Goal: Task Accomplishment & Management: Manage account settings

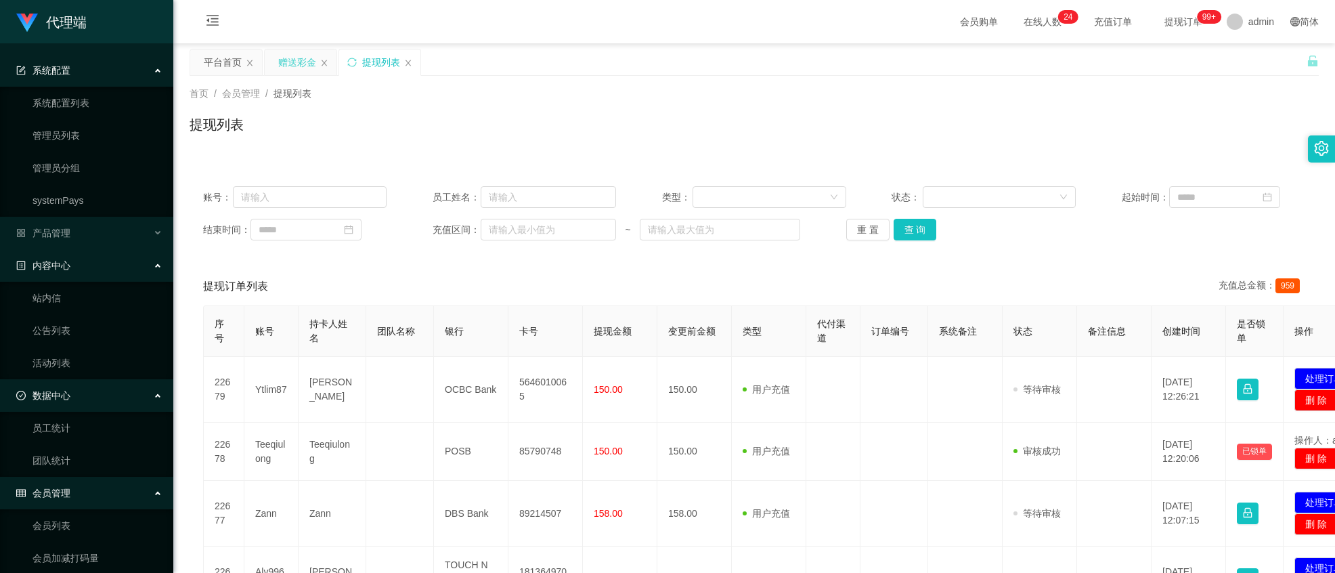
scroll to position [236, 0]
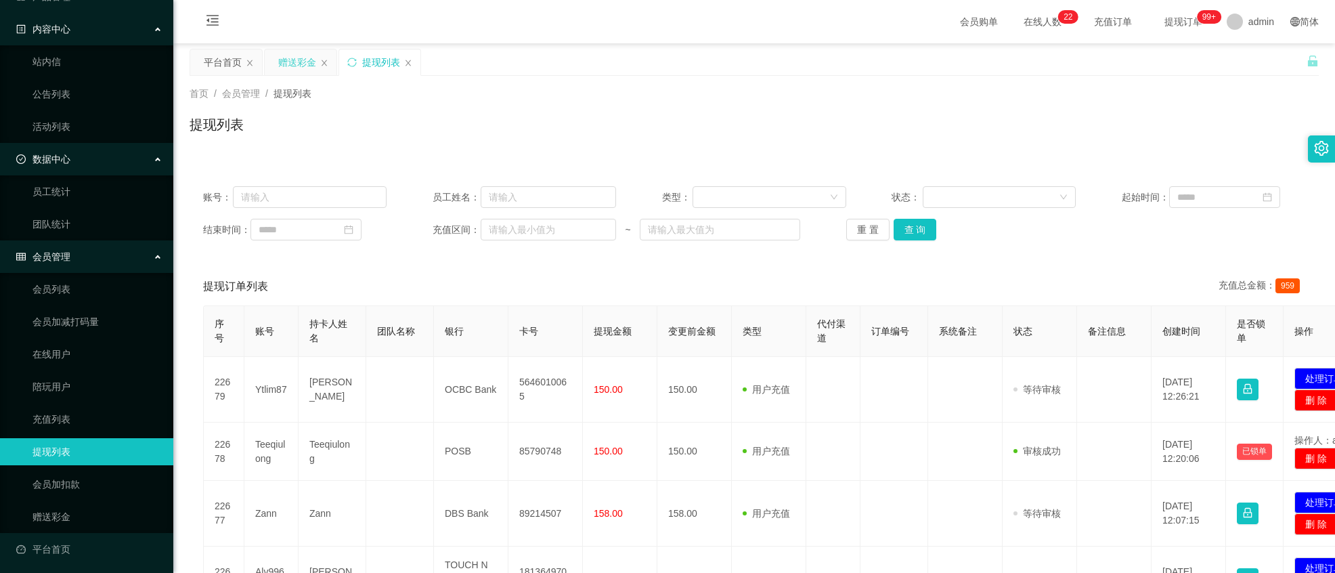
click at [293, 66] on div "赠送彩金" at bounding box center [297, 62] width 38 height 26
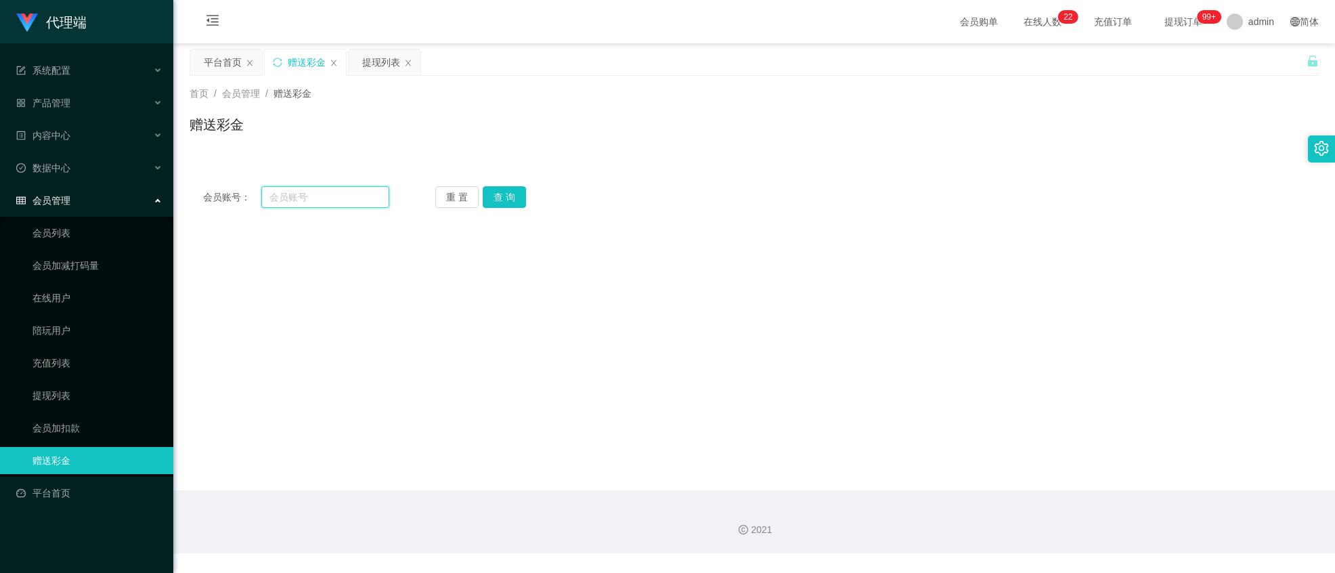
click at [326, 198] on input "text" at bounding box center [325, 197] width 128 height 22
paste input "90144410"
type input "90144410"
drag, startPoint x: 505, startPoint y: 195, endPoint x: 488, endPoint y: 187, distance: 18.8
click at [504, 192] on button "查 询" at bounding box center [504, 197] width 43 height 22
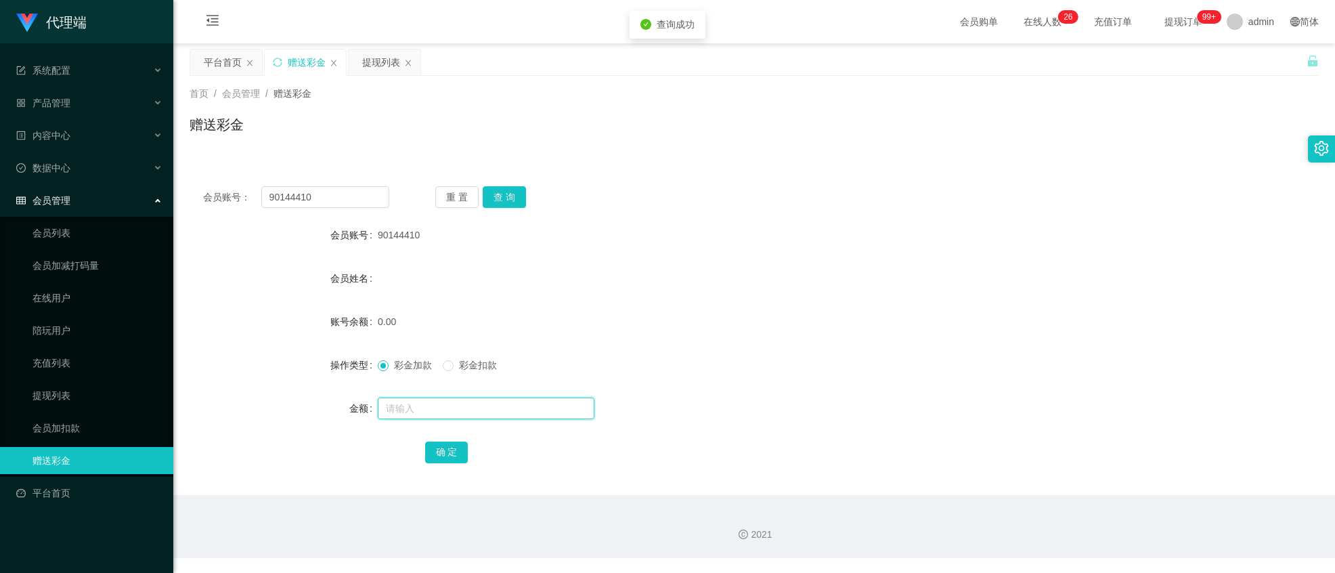
click at [422, 401] on input "text" at bounding box center [486, 408] width 217 height 22
type input "100"
click at [448, 451] on button "确 定" at bounding box center [446, 452] width 43 height 22
click at [1241, 472] on div "会员账号： 90144410 重 置 查 询 会员账号 90144410 会员姓名 账号余额 100.00 操作类型 彩金加款 彩金扣款 金额 确 定" at bounding box center [754, 334] width 1129 height 322
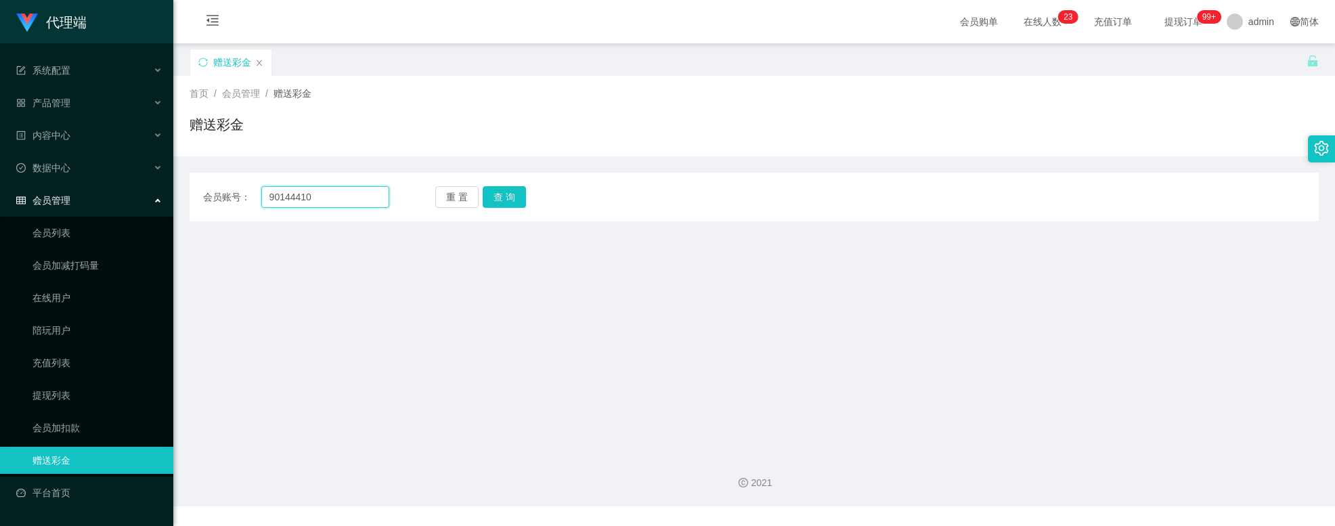
click at [336, 201] on input "90144410" at bounding box center [325, 197] width 128 height 22
paste input "weikiat862"
click at [504, 202] on button "查 询" at bounding box center [504, 197] width 43 height 22
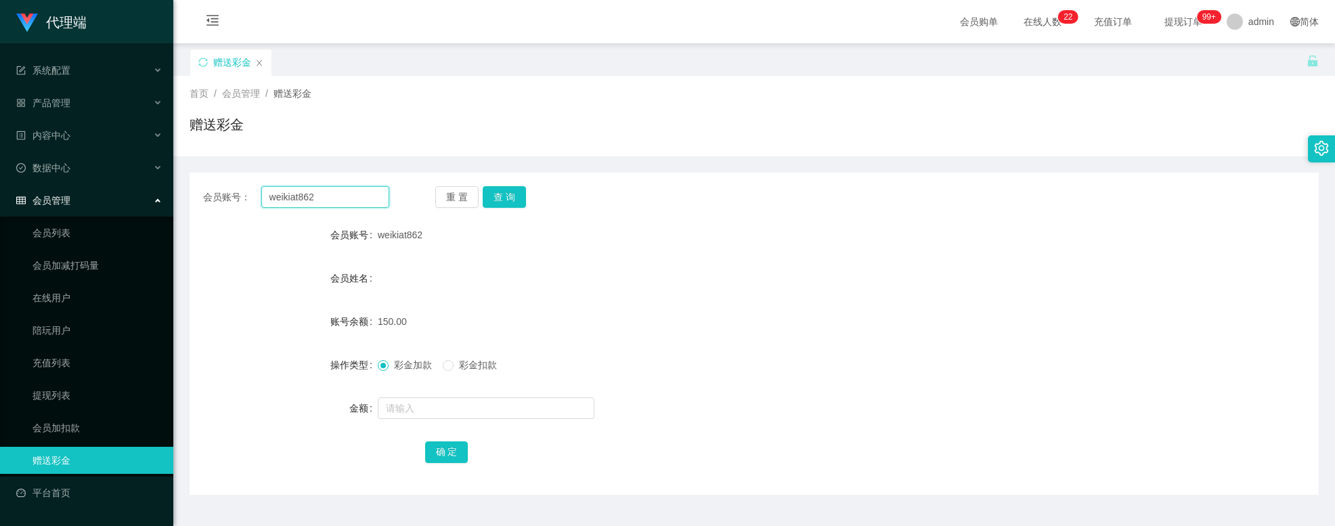
click at [320, 200] on input "weikiat862" at bounding box center [325, 197] width 128 height 22
click at [507, 204] on button "查 询" at bounding box center [504, 197] width 43 height 22
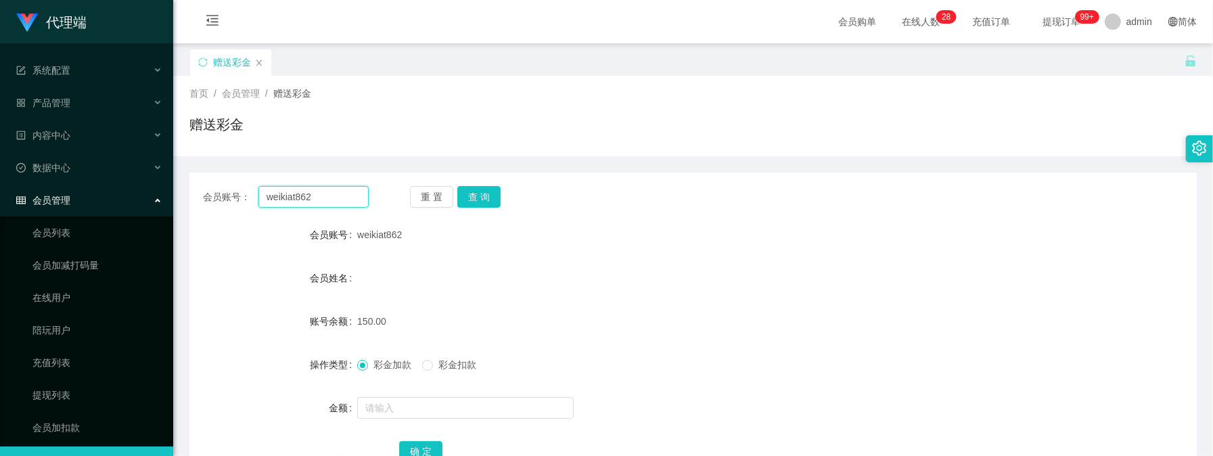
click at [326, 187] on input "weikiat862" at bounding box center [314, 197] width 110 height 22
drag, startPoint x: 326, startPoint y: 187, endPoint x: 407, endPoint y: 184, distance: 82.0
click at [326, 187] on input "weikiat862" at bounding box center [314, 197] width 110 height 22
paste input "90144410"
type input "90144410"
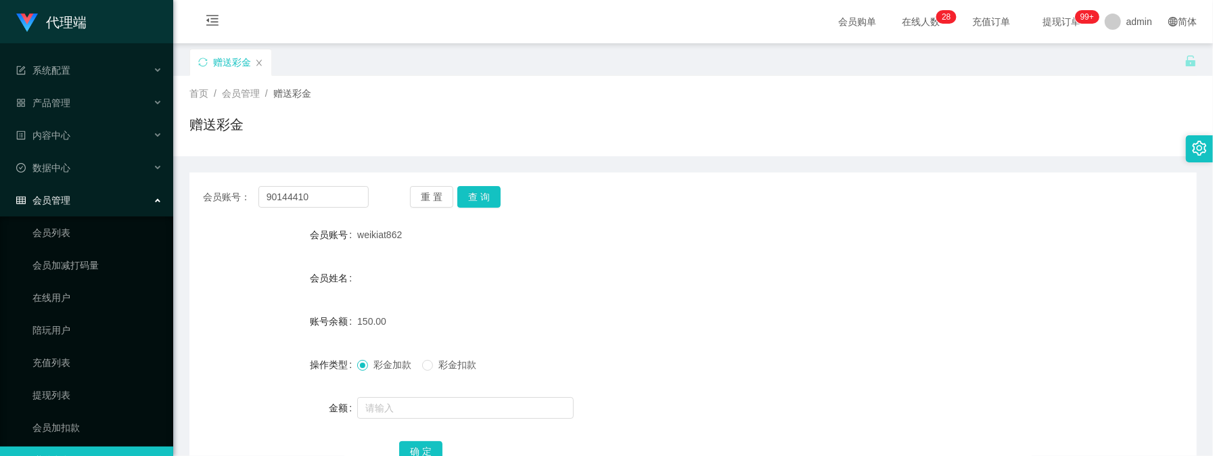
click at [458, 183] on div "会员账号： 90144410 重 置 查 询 会员账号 weikiat862 会员姓名 账号余额 150.00 操作类型 彩金加款 彩金扣款 金额 确 定" at bounding box center [694, 334] width 1008 height 322
click at [466, 185] on div "会员账号： 90144410 重 置 查 询 会员账号 weikiat862 会员姓名 账号余额 150.00 操作类型 彩金加款 彩金扣款 金额 确 定" at bounding box center [694, 334] width 1008 height 322
click at [483, 201] on button "查 询" at bounding box center [479, 197] width 43 height 22
click at [108, 391] on link "提现列表" at bounding box center [97, 395] width 130 height 27
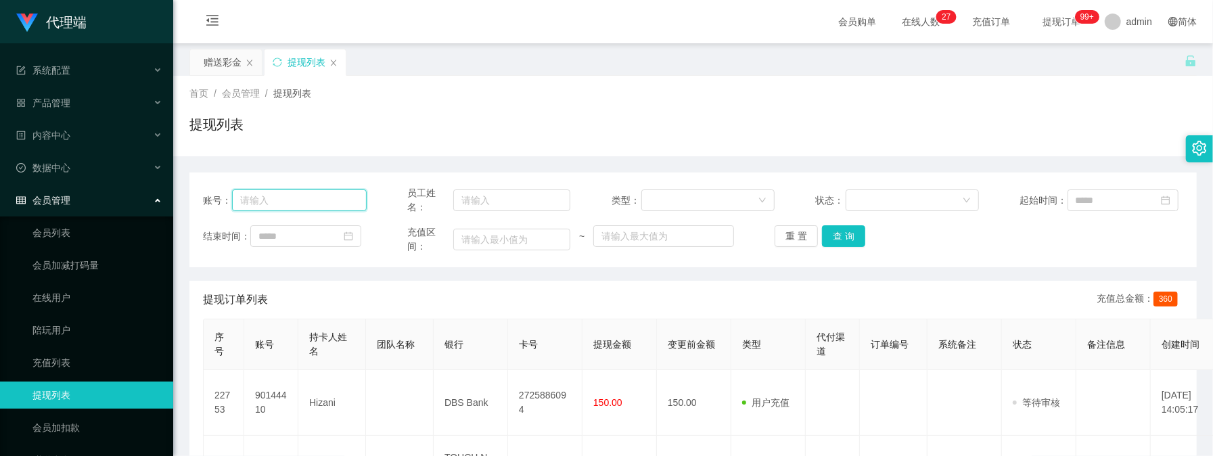
click at [310, 202] on input "text" at bounding box center [299, 201] width 134 height 22
paste input "90144410"
type input "90144410"
drag, startPoint x: 846, startPoint y: 229, endPoint x: 832, endPoint y: 231, distance: 14.4
click at [847, 230] on button "查 询" at bounding box center [843, 236] width 43 height 22
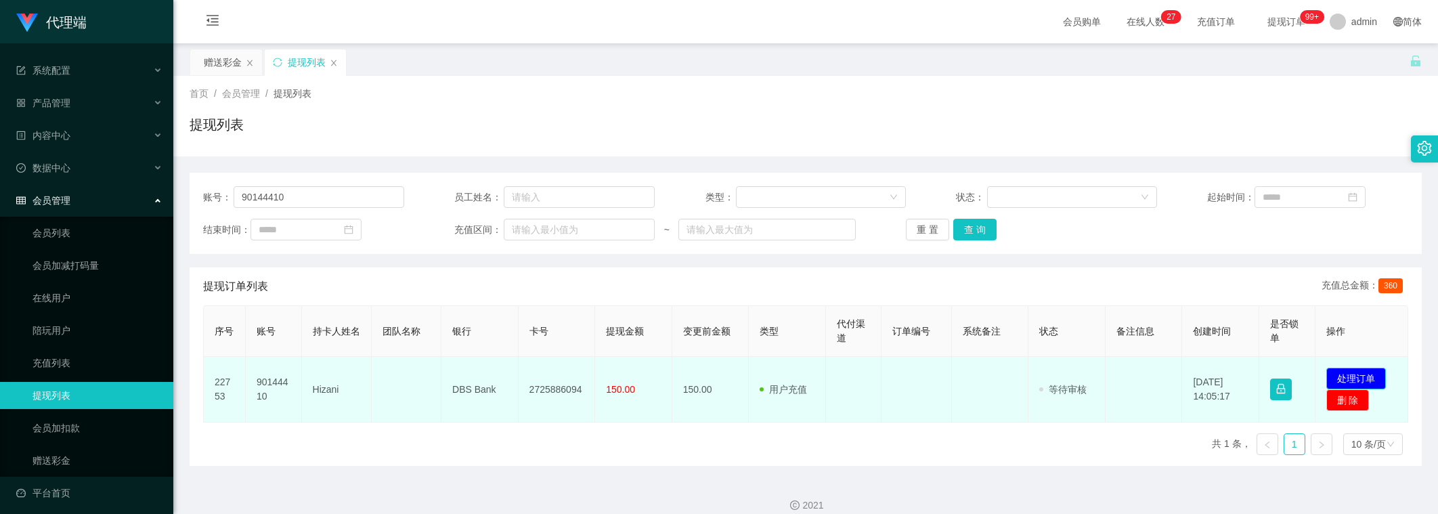
click at [1334, 374] on button "处理订单" at bounding box center [1356, 378] width 60 height 22
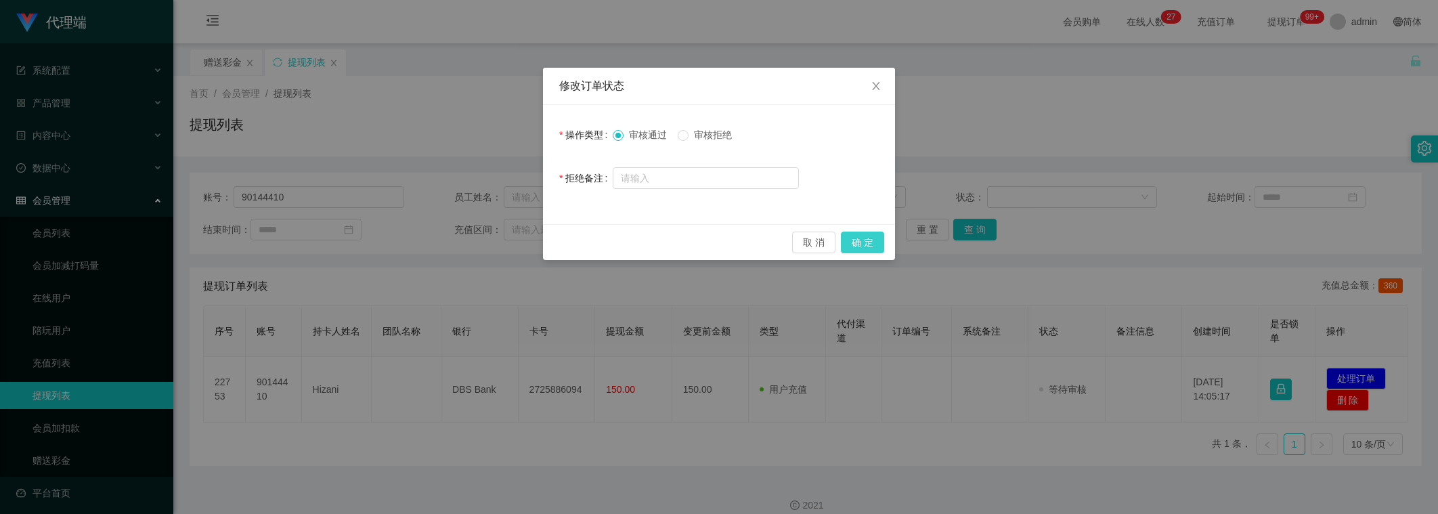
click at [855, 242] on button "确 定" at bounding box center [862, 242] width 43 height 22
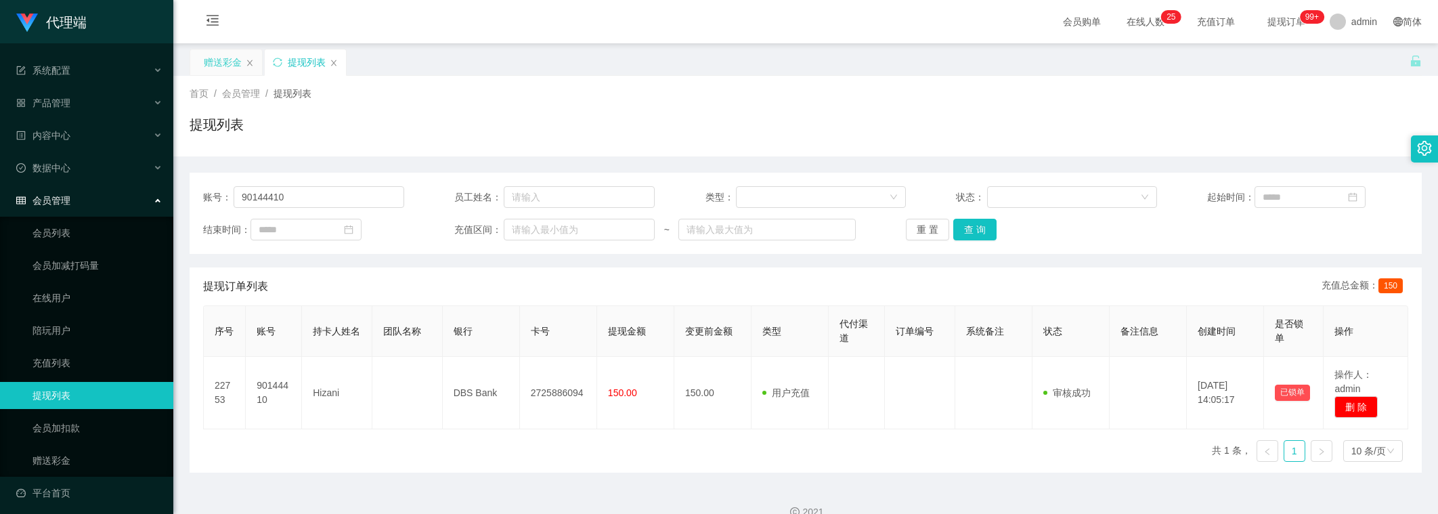
click at [218, 68] on div "赠送彩金" at bounding box center [223, 62] width 38 height 26
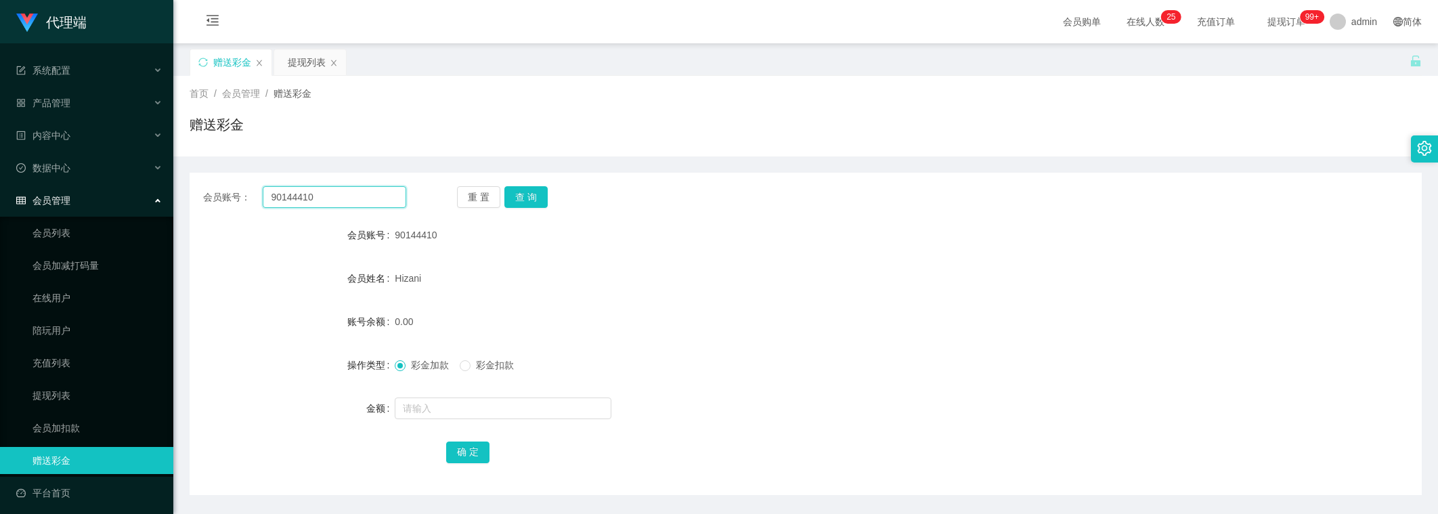
click at [345, 205] on input "90144410" at bounding box center [334, 197] width 143 height 22
click at [543, 192] on button "查 询" at bounding box center [525, 197] width 43 height 22
click at [451, 404] on input "text" at bounding box center [503, 408] width 217 height 22
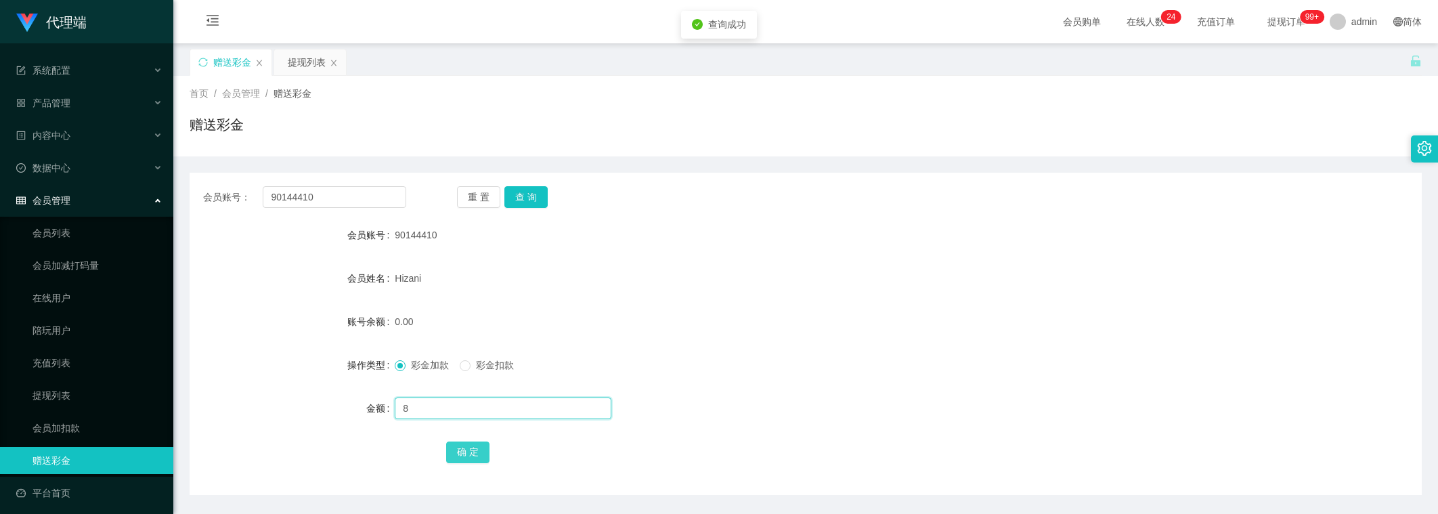
type input "8"
click at [462, 455] on button "确 定" at bounding box center [467, 452] width 43 height 22
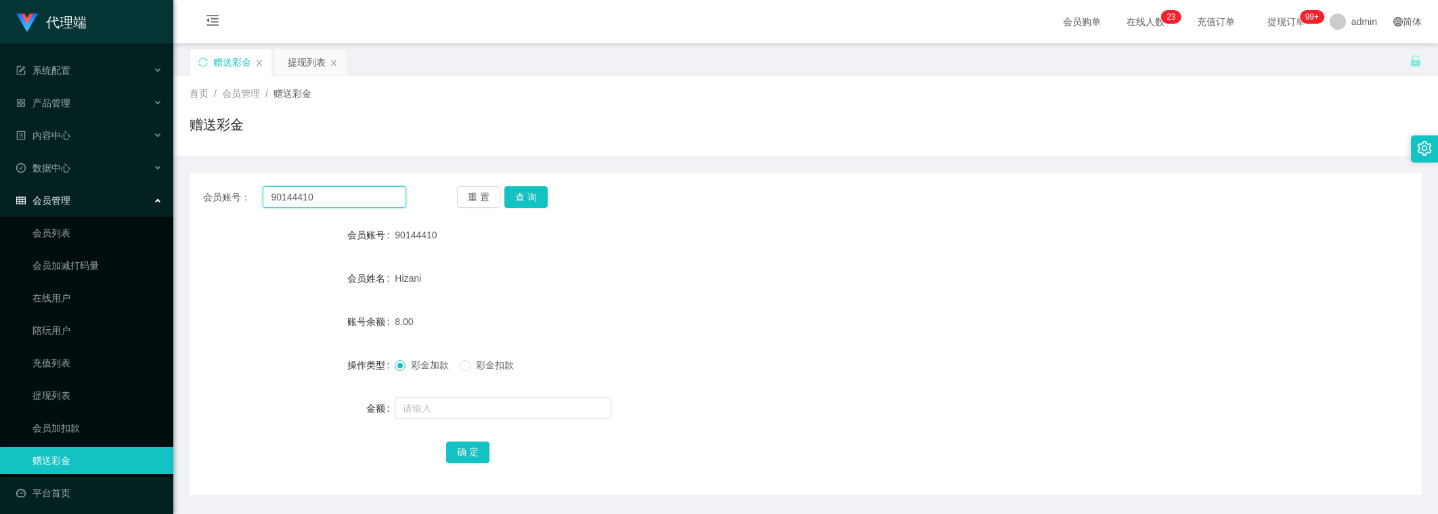
click at [342, 197] on input "90144410" at bounding box center [334, 197] width 143 height 22
drag, startPoint x: 342, startPoint y: 197, endPoint x: 439, endPoint y: 205, distance: 97.8
click at [347, 197] on input "90144410" at bounding box center [334, 197] width 143 height 22
paste input "weikiat862"
type input "weikiat862"
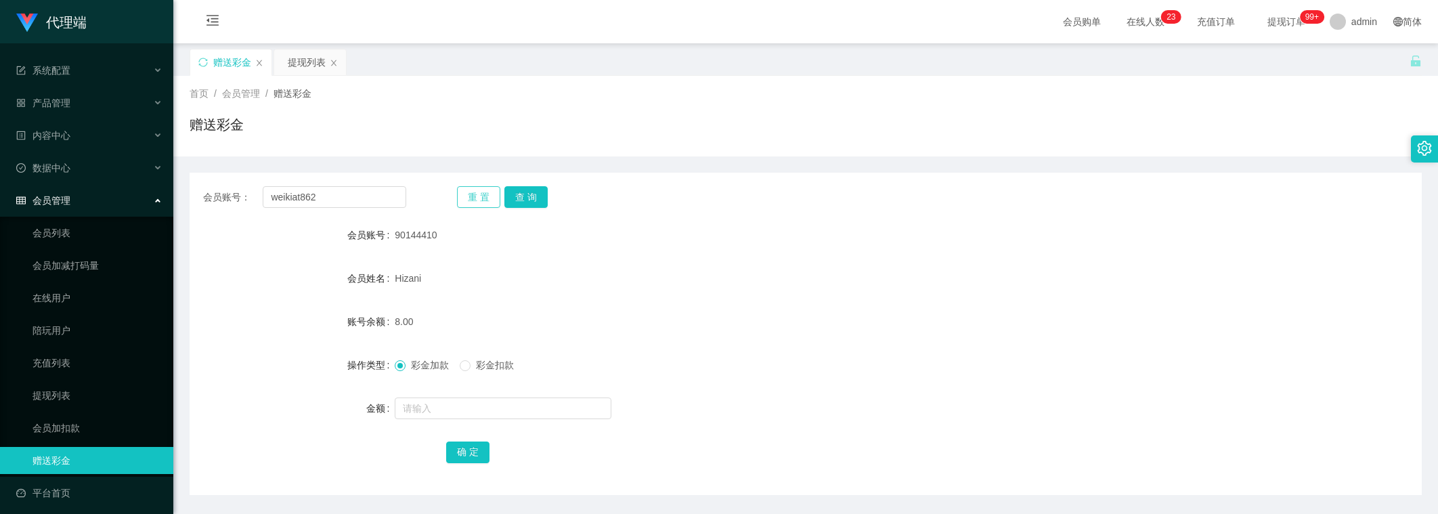
click at [493, 204] on button "重 置" at bounding box center [478, 197] width 43 height 22
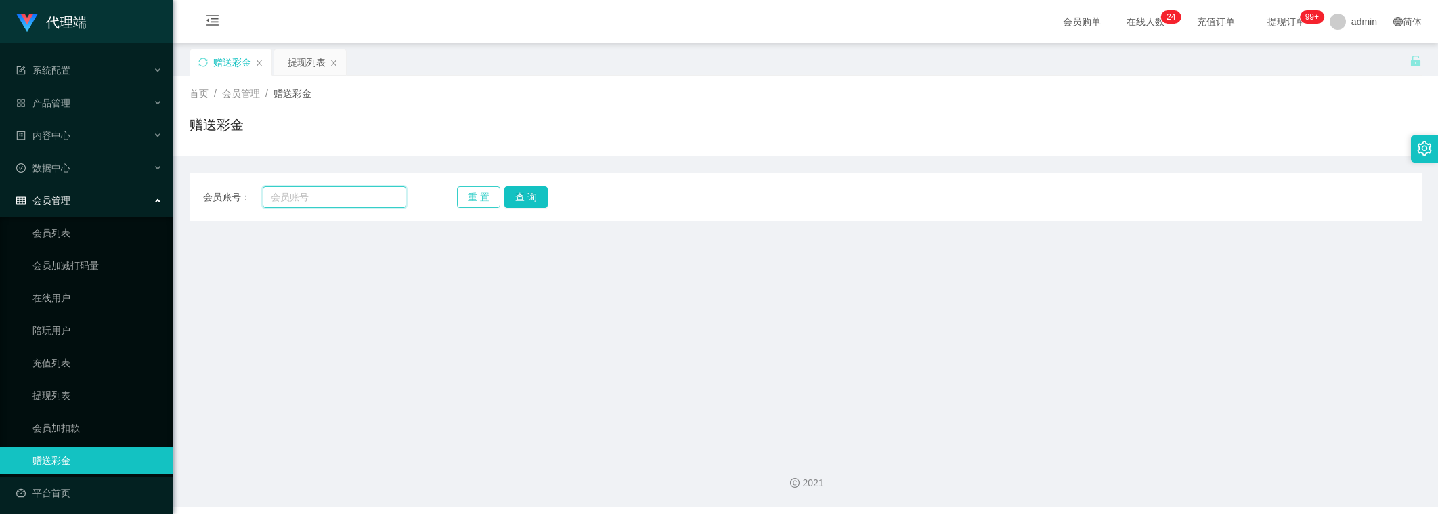
drag, startPoint x: 343, startPoint y: 196, endPoint x: 493, endPoint y: 196, distance: 150.2
click at [359, 196] on input "text" at bounding box center [334, 197] width 143 height 22
paste input "weikiat862"
type input "weikiat862"
click at [529, 196] on button "查 询" at bounding box center [525, 197] width 43 height 22
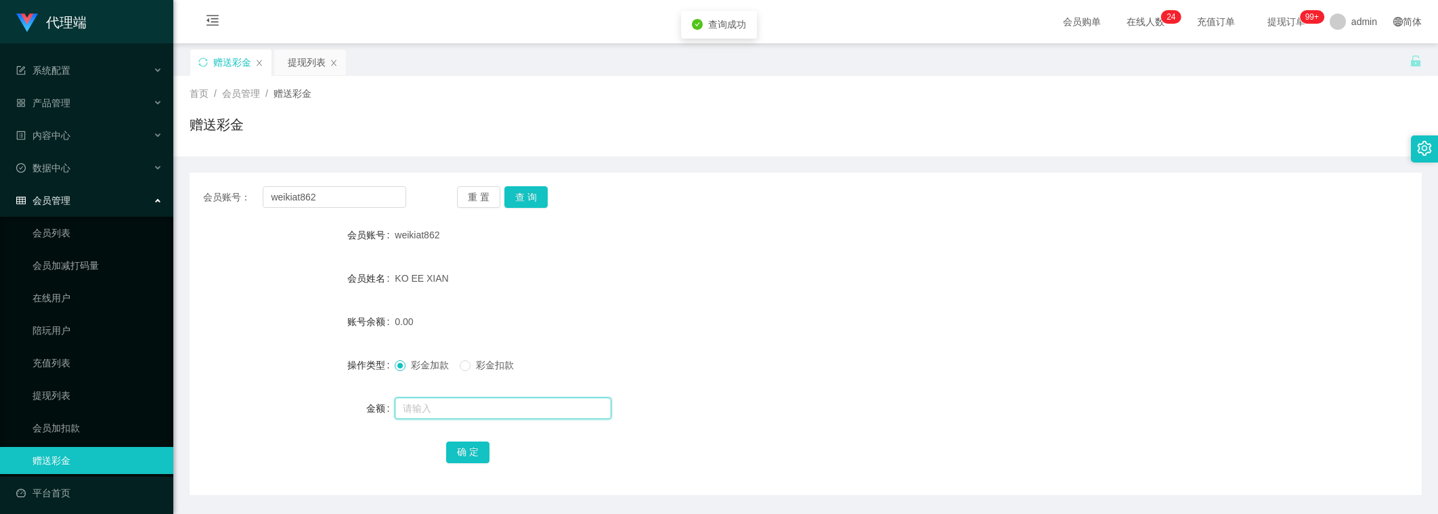
click at [449, 416] on input "text" at bounding box center [503, 408] width 217 height 22
type input "8"
drag, startPoint x: 447, startPoint y: 453, endPoint x: 463, endPoint y: 443, distance: 19.0
click at [447, 453] on button "确 定" at bounding box center [467, 452] width 43 height 22
click at [343, 207] on input "weikiat862" at bounding box center [334, 197] width 143 height 22
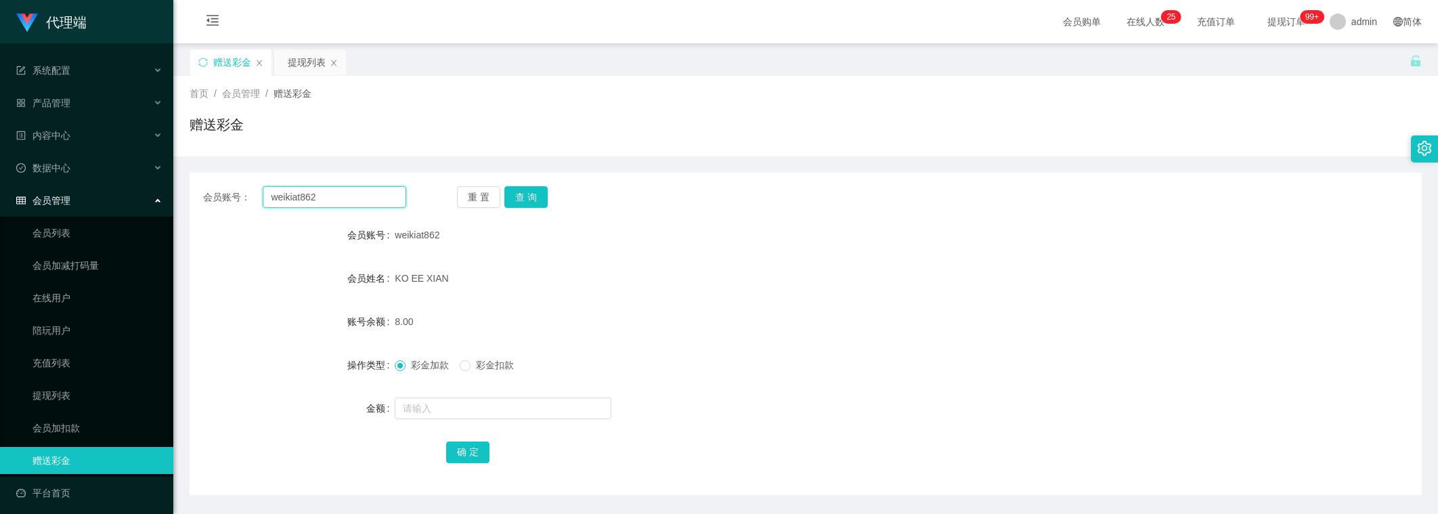
drag, startPoint x: 343, startPoint y: 207, endPoint x: 481, endPoint y: 206, distance: 138.1
click at [354, 209] on div "会员账号： weikiat862 重 置 查 询 会员账号 weikiat862 会员姓名 KO EE XIAN 账号余额 8.00 操作类型 彩金加款 彩金…" at bounding box center [806, 334] width 1232 height 322
paste input "90144410"
type input "90144410"
click at [540, 190] on button "查 询" at bounding box center [525, 197] width 43 height 22
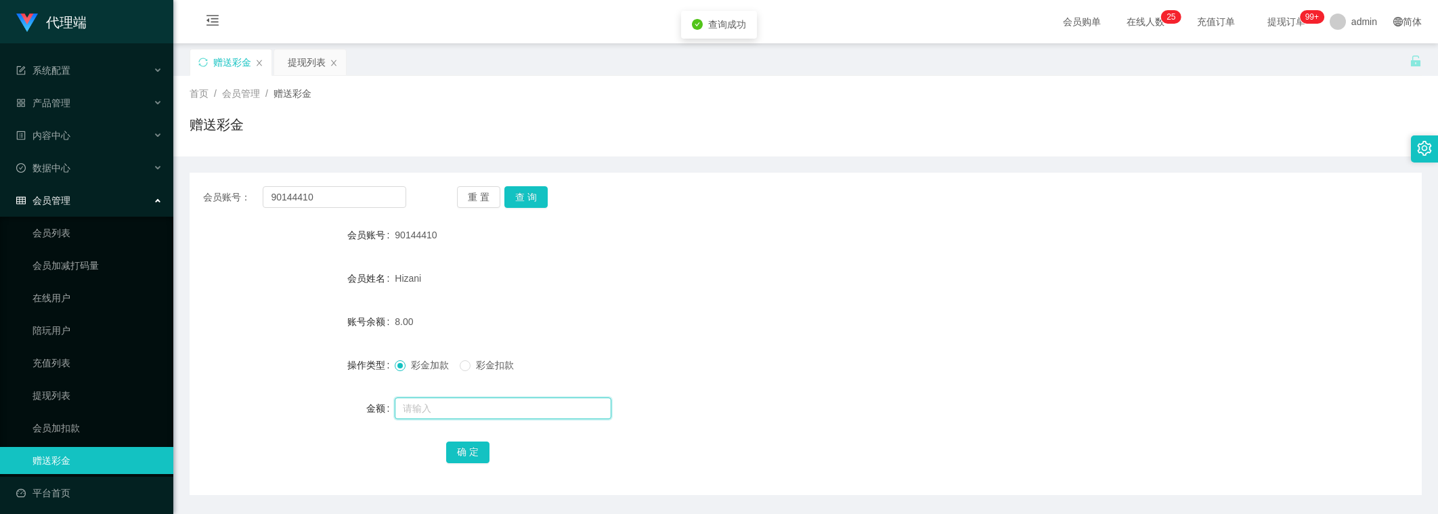
click at [447, 417] on input "text" at bounding box center [503, 408] width 217 height 22
type input "25"
click at [453, 451] on button "确 定" at bounding box center [467, 452] width 43 height 22
click at [1334, 135] on div "赠送彩金" at bounding box center [806, 129] width 1232 height 31
click at [1334, 157] on div at bounding box center [1423, 148] width 27 height 27
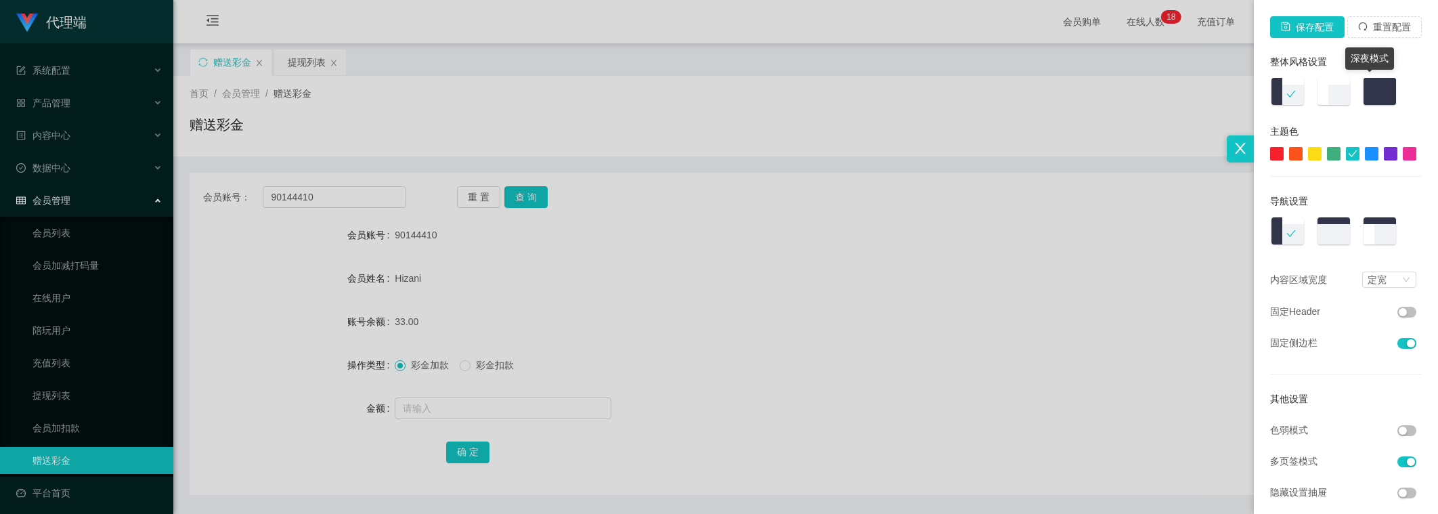
click at [1334, 98] on img at bounding box center [1379, 92] width 35 height 30
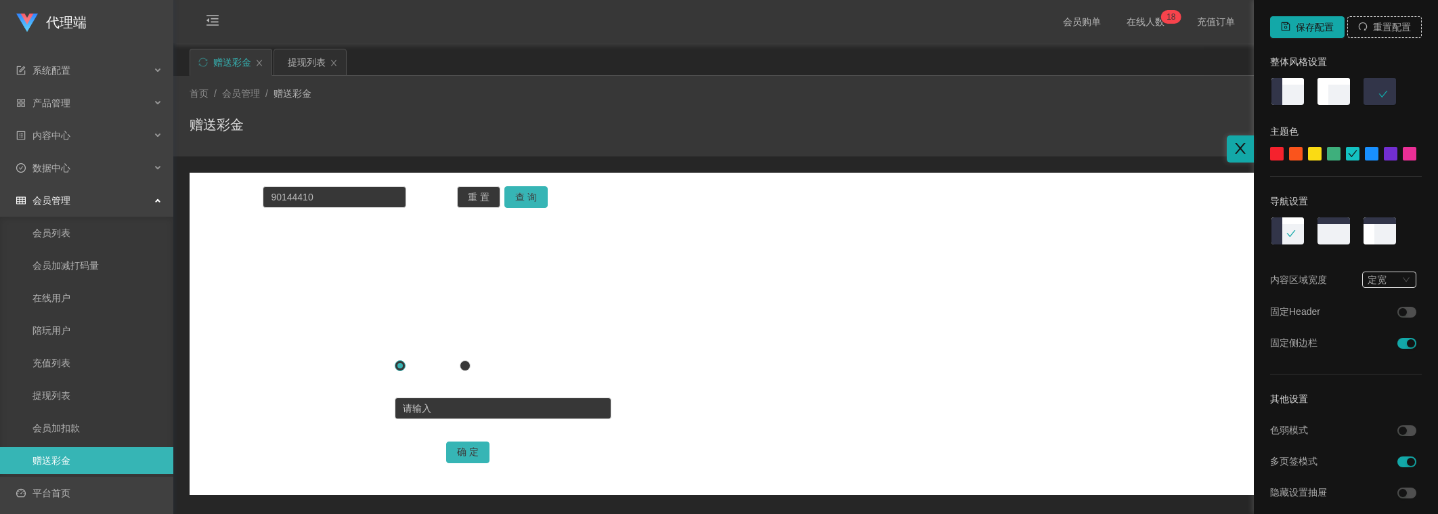
click at [1327, 156] on div at bounding box center [1334, 154] width 14 height 14
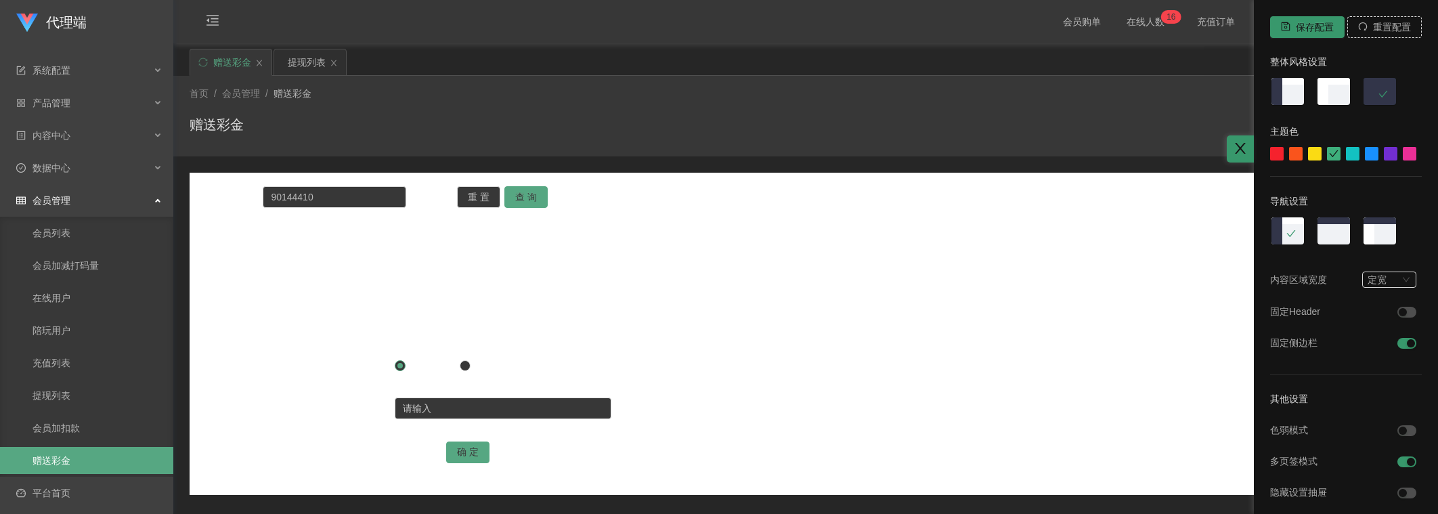
click at [1226, 139] on div at bounding box center [1239, 148] width 27 height 27
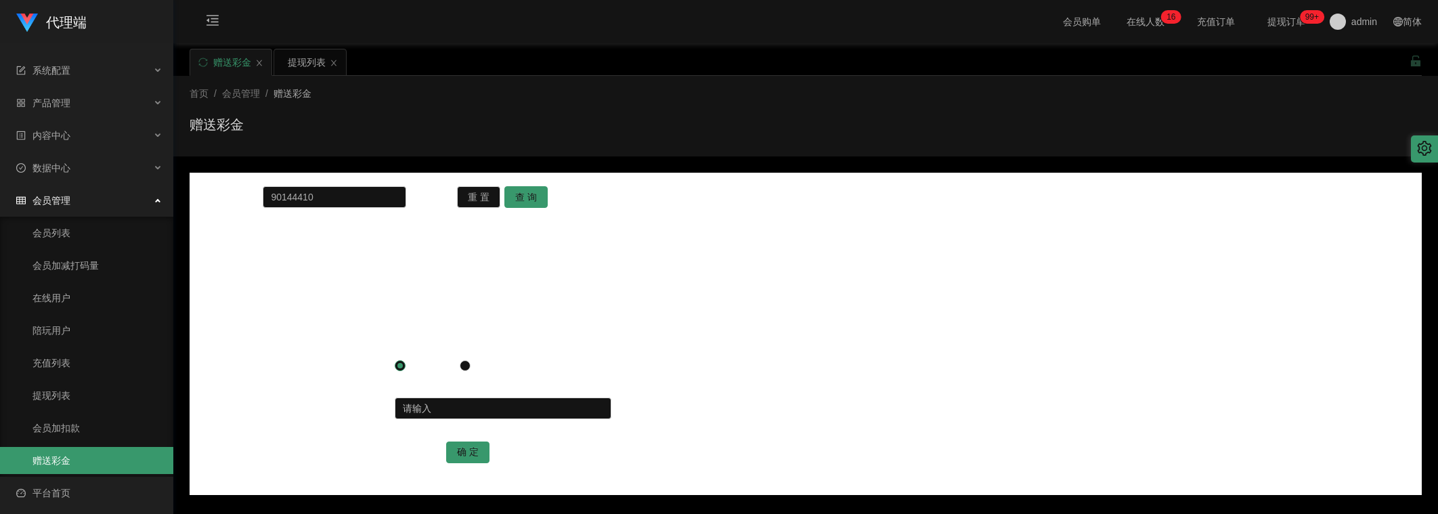
scroll to position [45, 0]
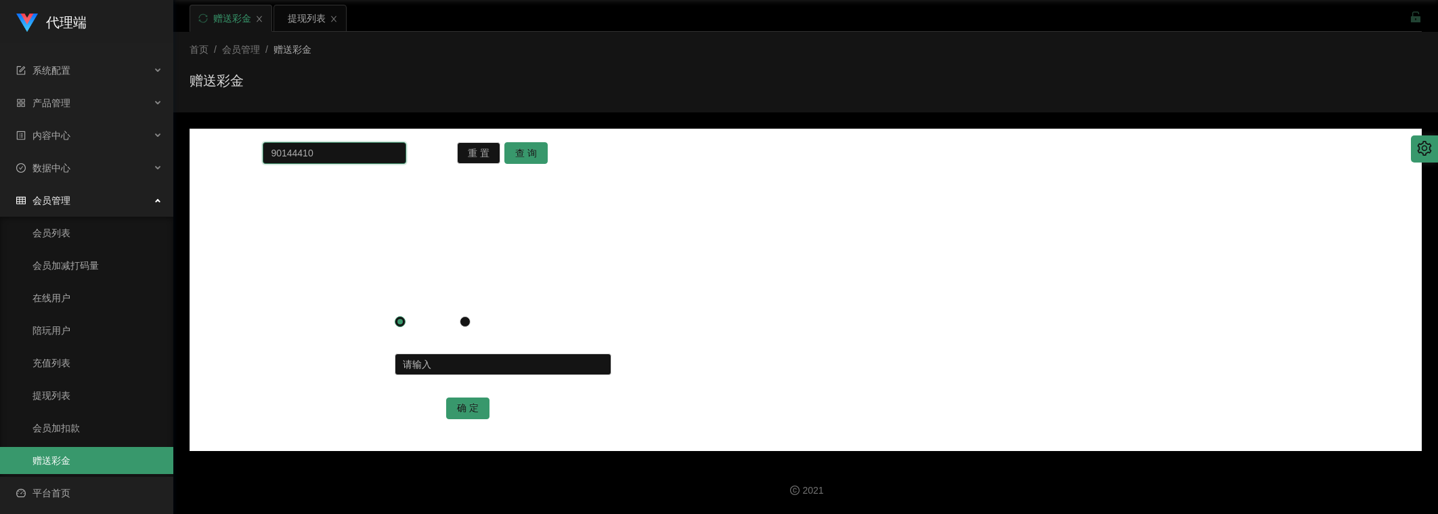
click at [326, 148] on input "90144410" at bounding box center [334, 153] width 143 height 22
paste input "weikiat862"
type input "weikiat862"
click at [533, 147] on button "查 询" at bounding box center [525, 153] width 43 height 22
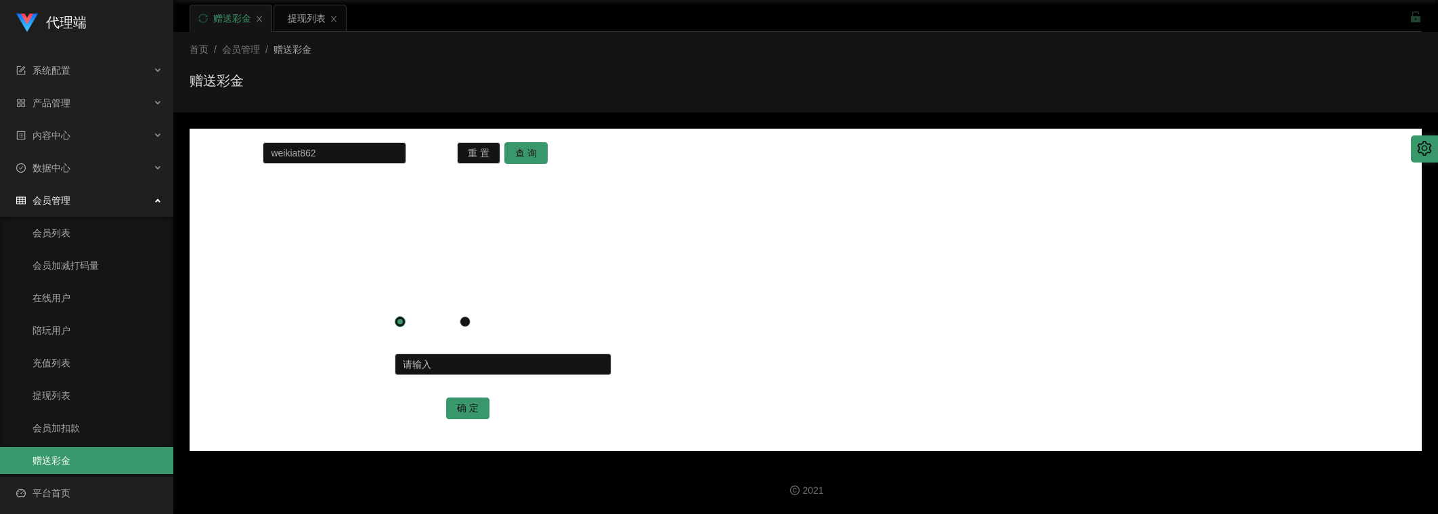
click at [1334, 144] on icon "图标: setting" at bounding box center [1424, 148] width 14 height 15
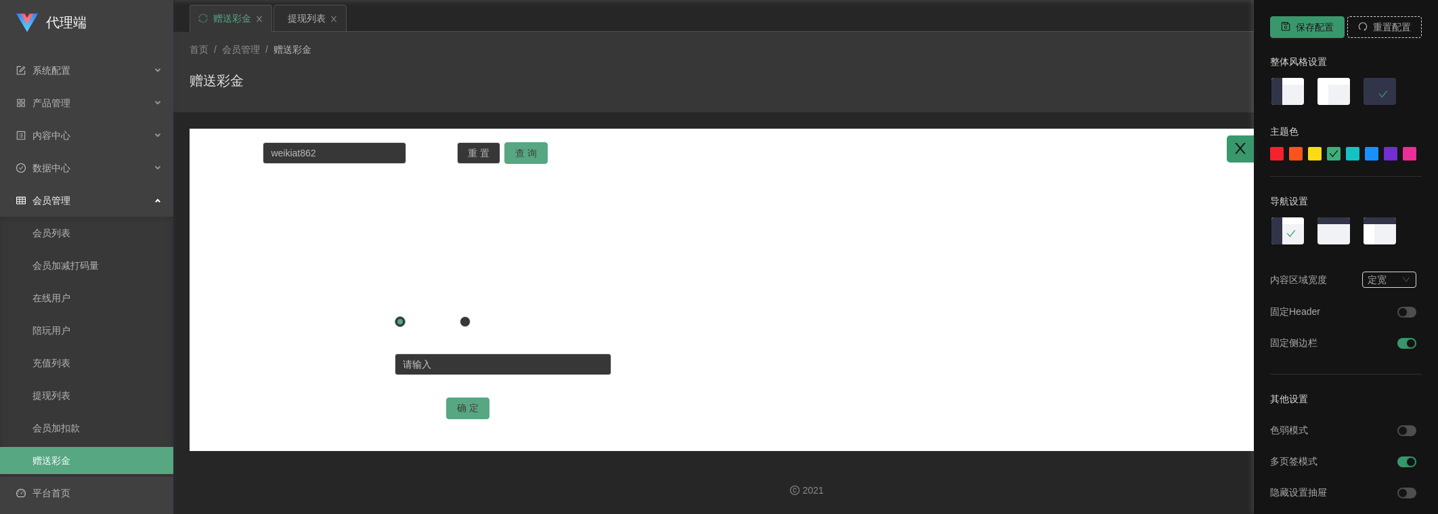
click at [1292, 104] on img at bounding box center [1287, 92] width 35 height 30
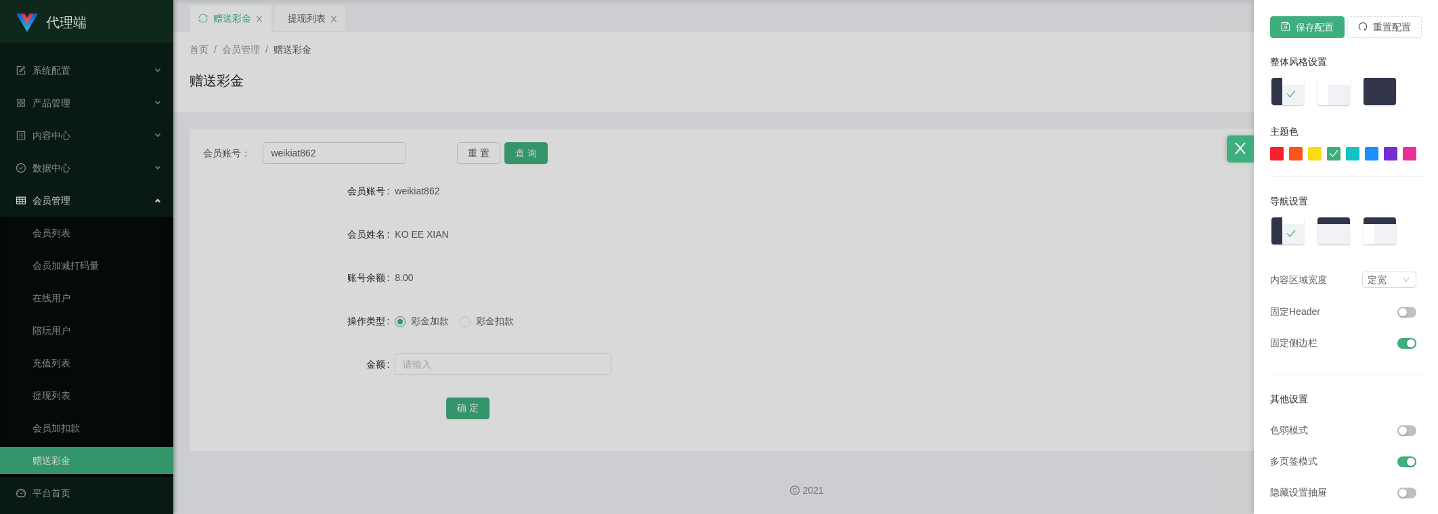
click at [536, 248] on div at bounding box center [719, 257] width 1438 height 514
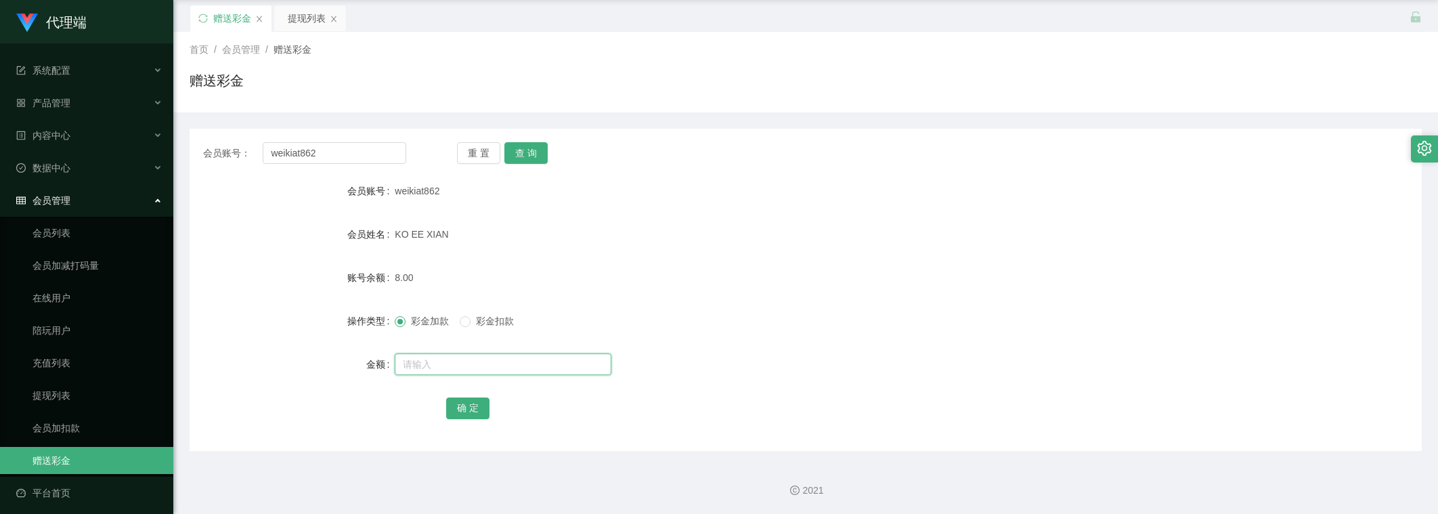
click at [451, 364] on input "text" at bounding box center [503, 364] width 217 height 22
type input "8"
click at [462, 392] on form "会员账号 weikiat862 会员姓名 KO EE XIAN 账号余额 8.00 操作类型 彩金加款 彩金扣款 金额 8 确 定" at bounding box center [806, 299] width 1232 height 244
click at [464, 399] on button "确 定" at bounding box center [467, 408] width 43 height 22
click at [1334, 150] on icon "图标: setting" at bounding box center [1424, 148] width 15 height 15
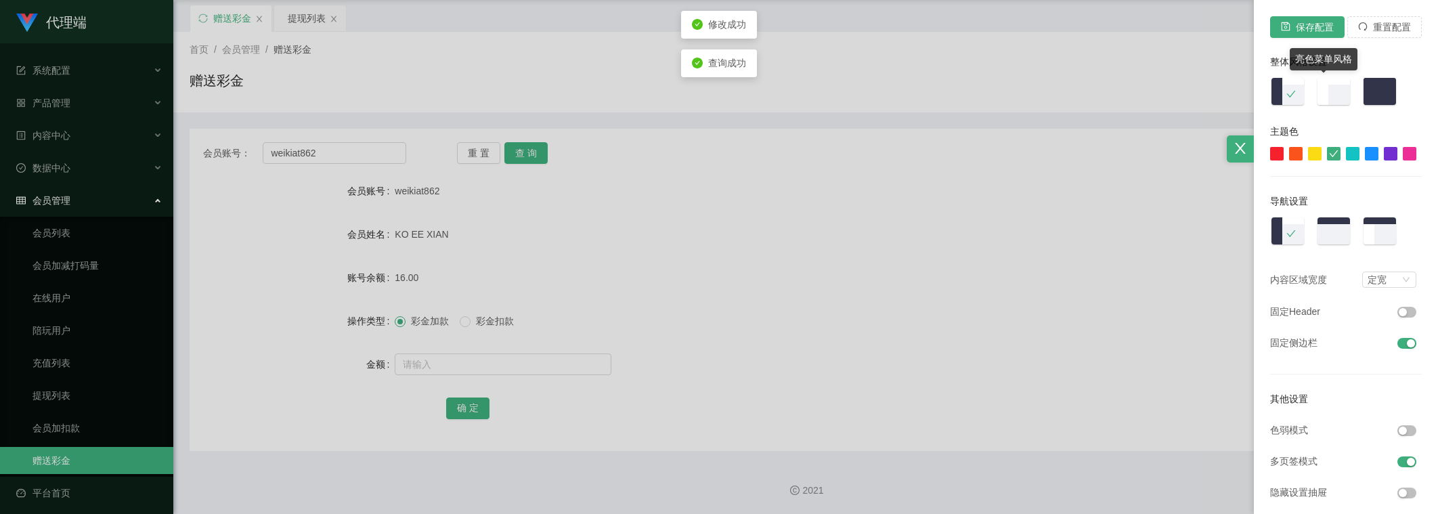
click at [1316, 78] on img at bounding box center [1333, 92] width 35 height 30
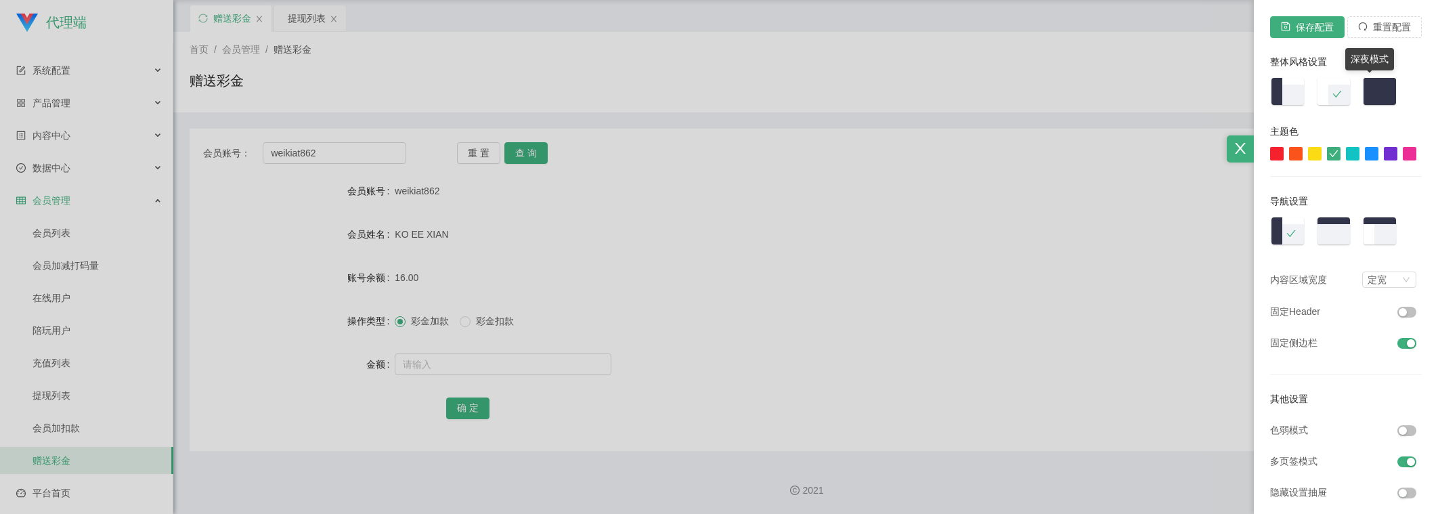
click at [1334, 82] on img at bounding box center [1379, 92] width 35 height 30
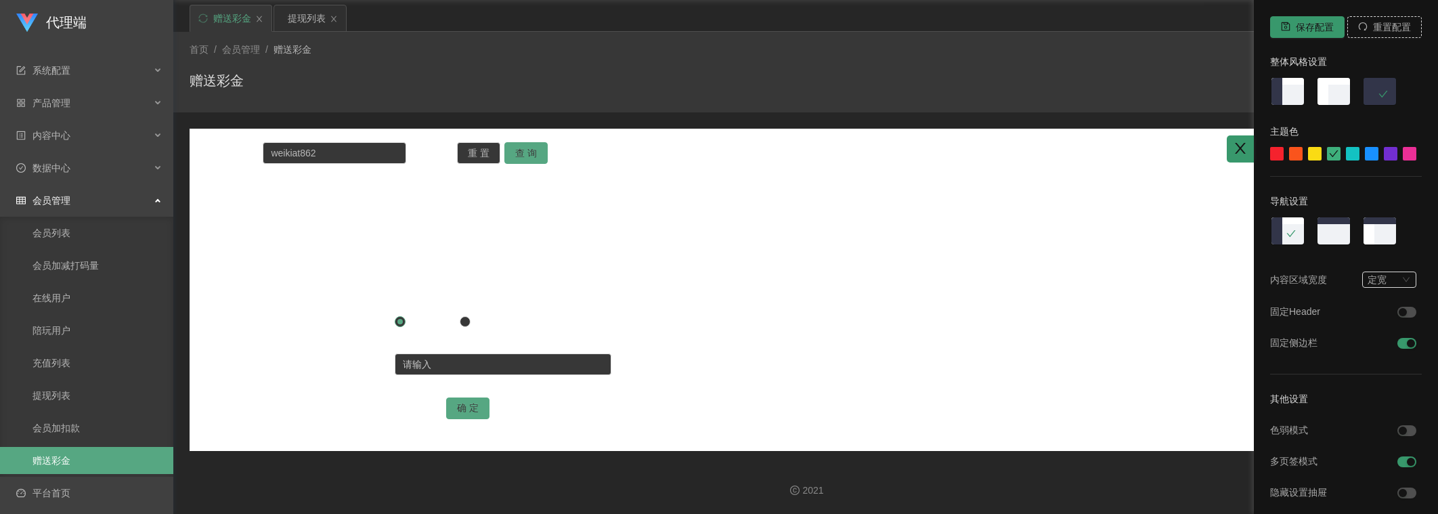
click at [1299, 87] on div at bounding box center [1346, 92] width 152 height 30
click at [1318, 89] on img at bounding box center [1333, 92] width 35 height 30
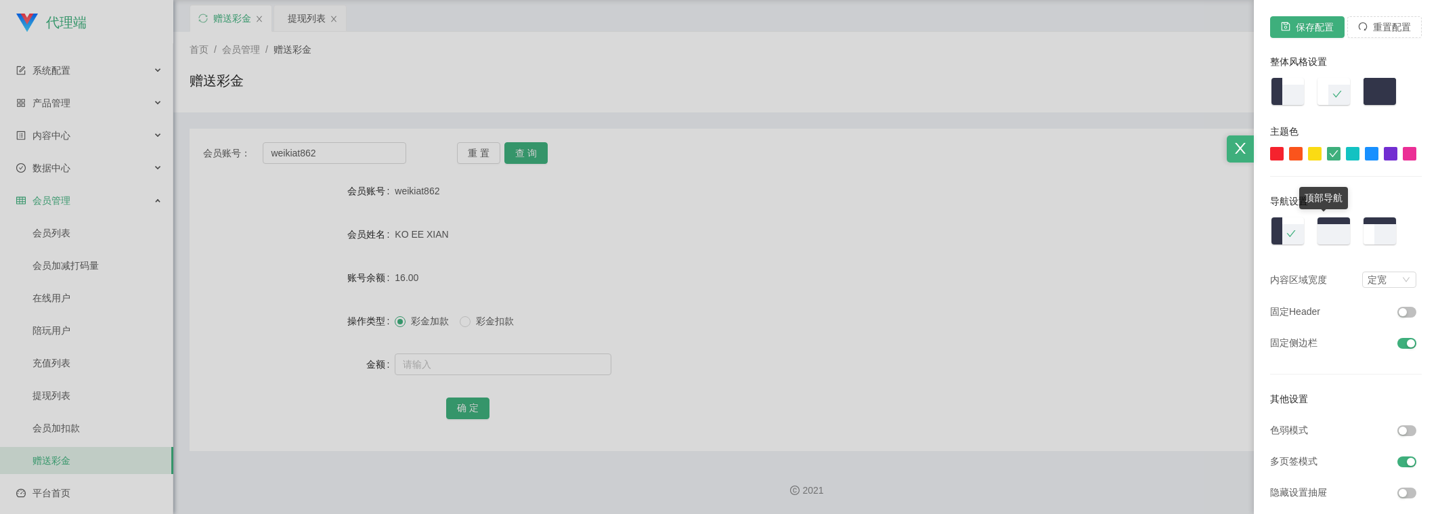
click at [1327, 230] on img at bounding box center [1333, 232] width 35 height 30
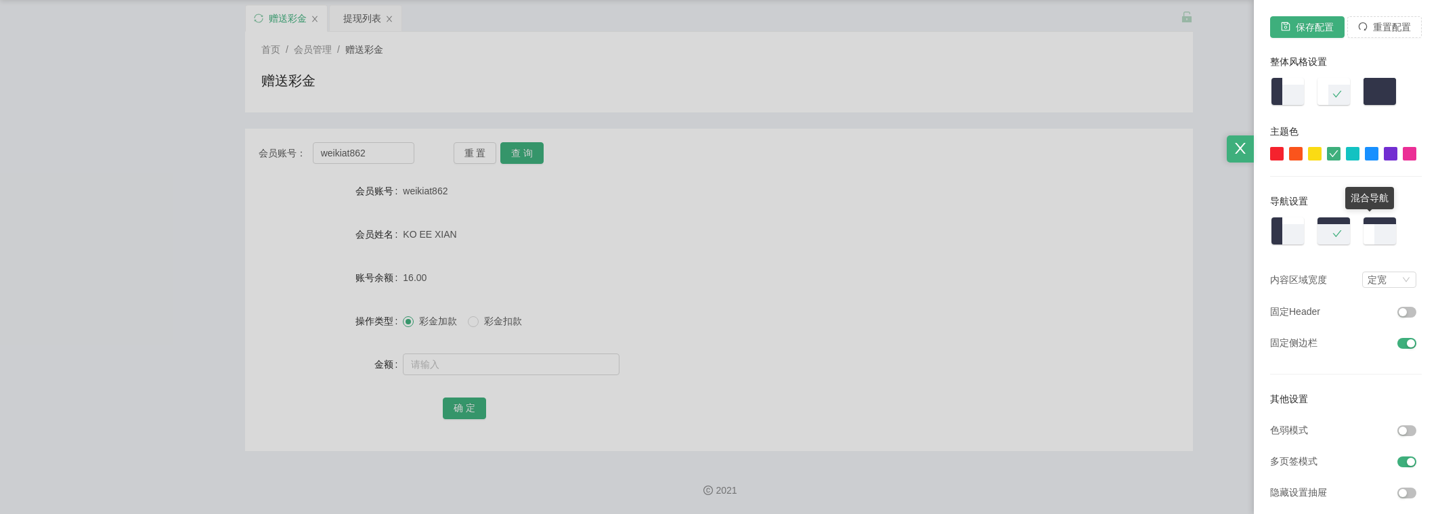
click at [1334, 232] on img at bounding box center [1379, 232] width 35 height 30
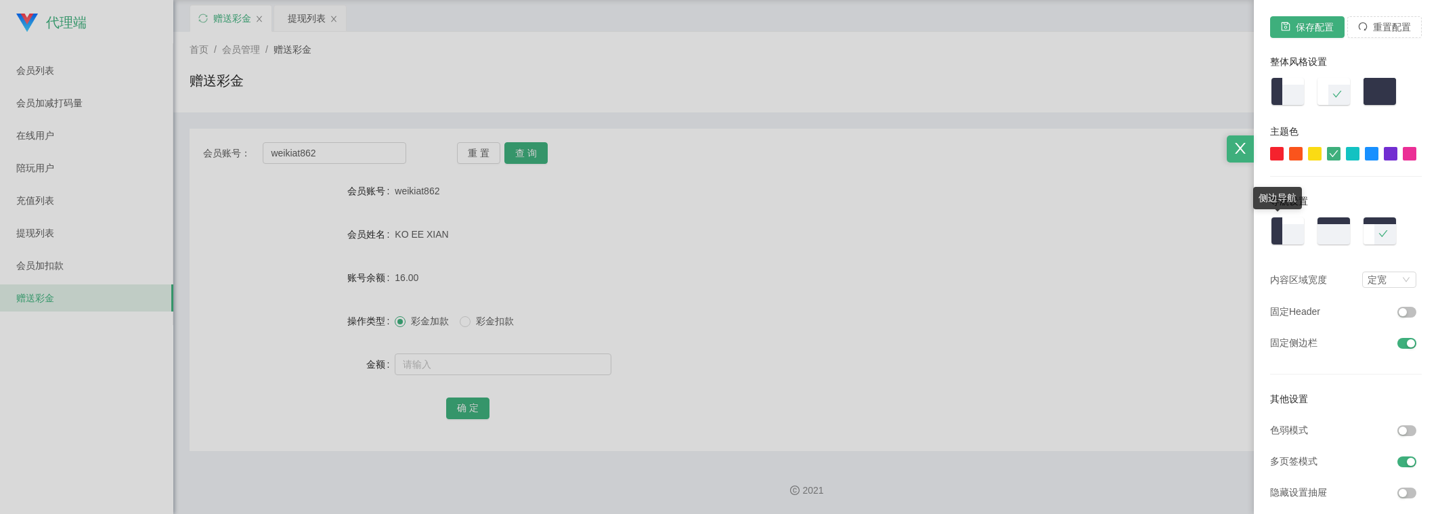
click at [1280, 221] on img at bounding box center [1287, 232] width 35 height 30
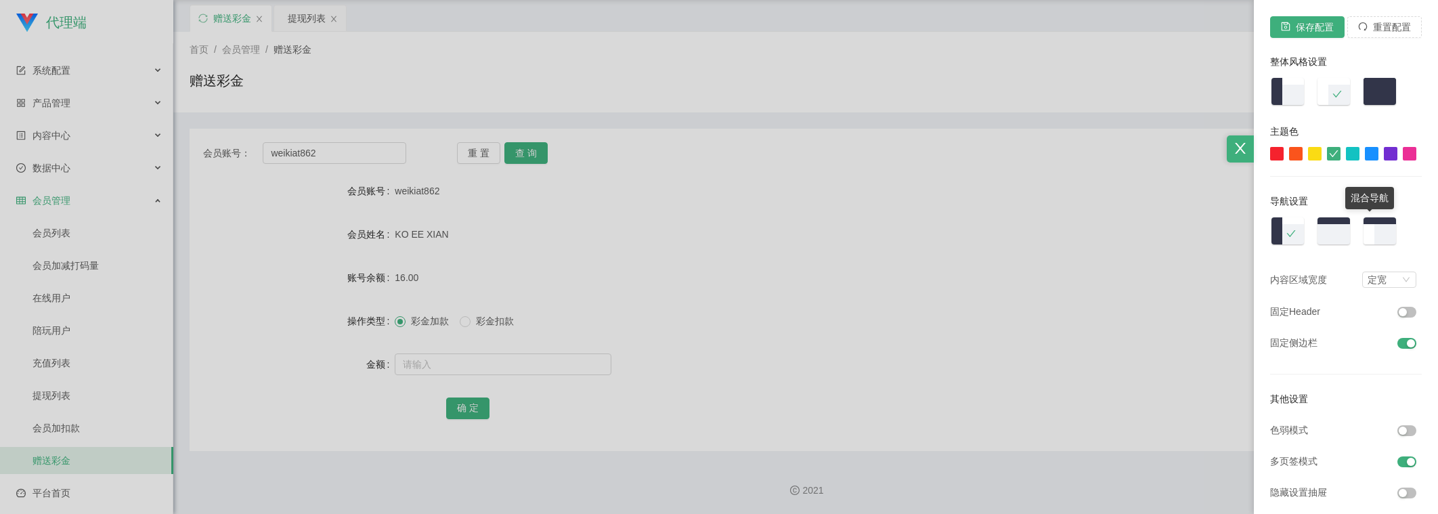
click at [1334, 232] on img at bounding box center [1379, 232] width 35 height 30
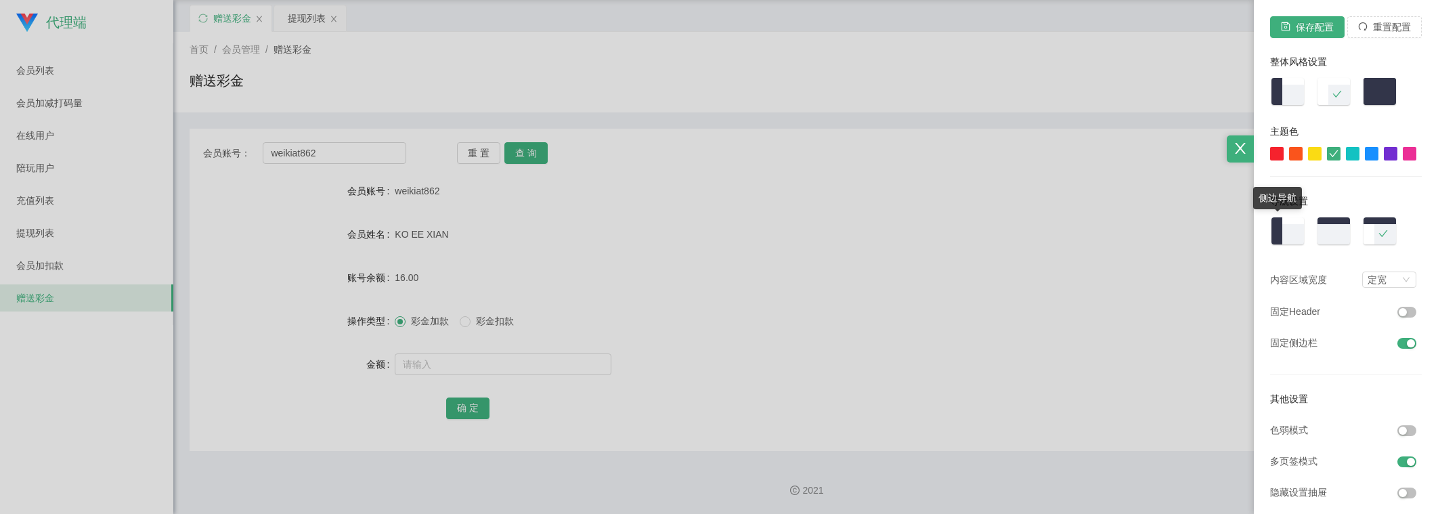
click at [1272, 224] on img at bounding box center [1287, 232] width 35 height 30
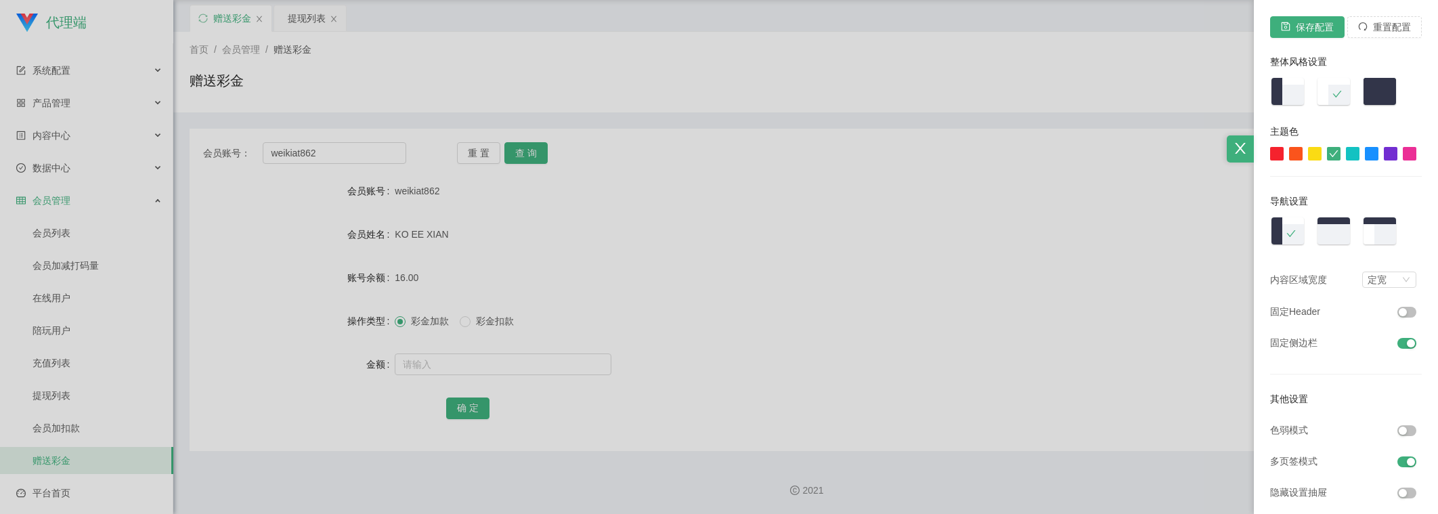
click at [1334, 424] on li at bounding box center [1409, 429] width 24 height 15
click at [1334, 430] on button "button" at bounding box center [1406, 430] width 19 height 11
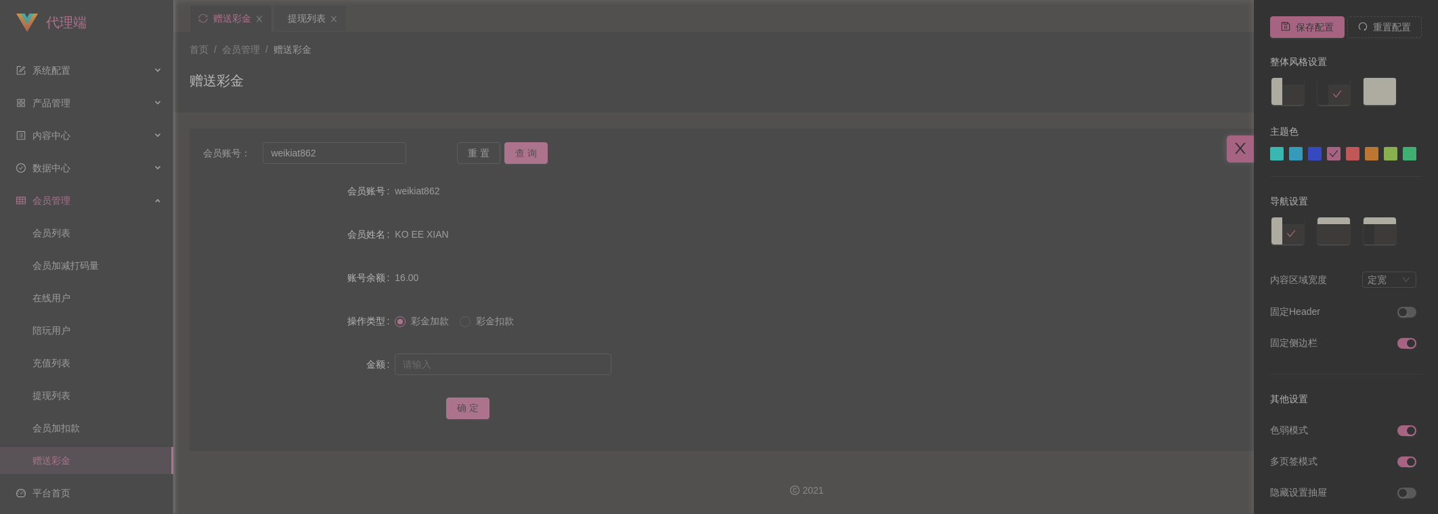
drag, startPoint x: 1351, startPoint y: 158, endPoint x: 1383, endPoint y: 154, distance: 32.1
click at [1334, 157] on div at bounding box center [1346, 154] width 152 height 14
click at [1334, 154] on div at bounding box center [1390, 154] width 14 height 14
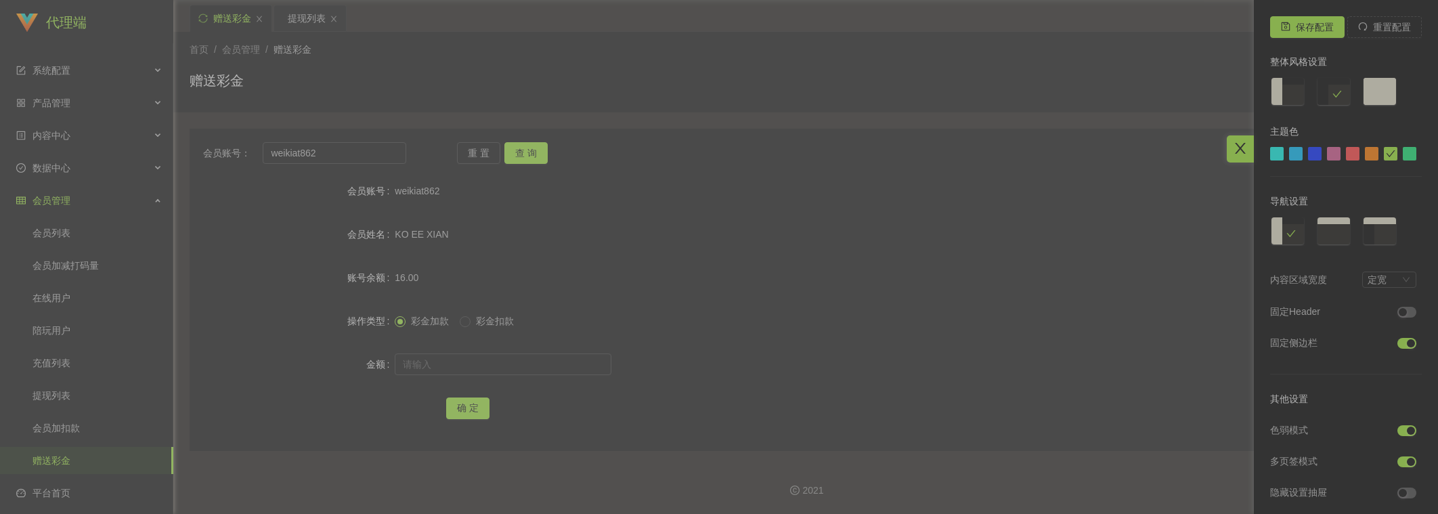
click at [1334, 153] on div at bounding box center [1409, 154] width 14 height 14
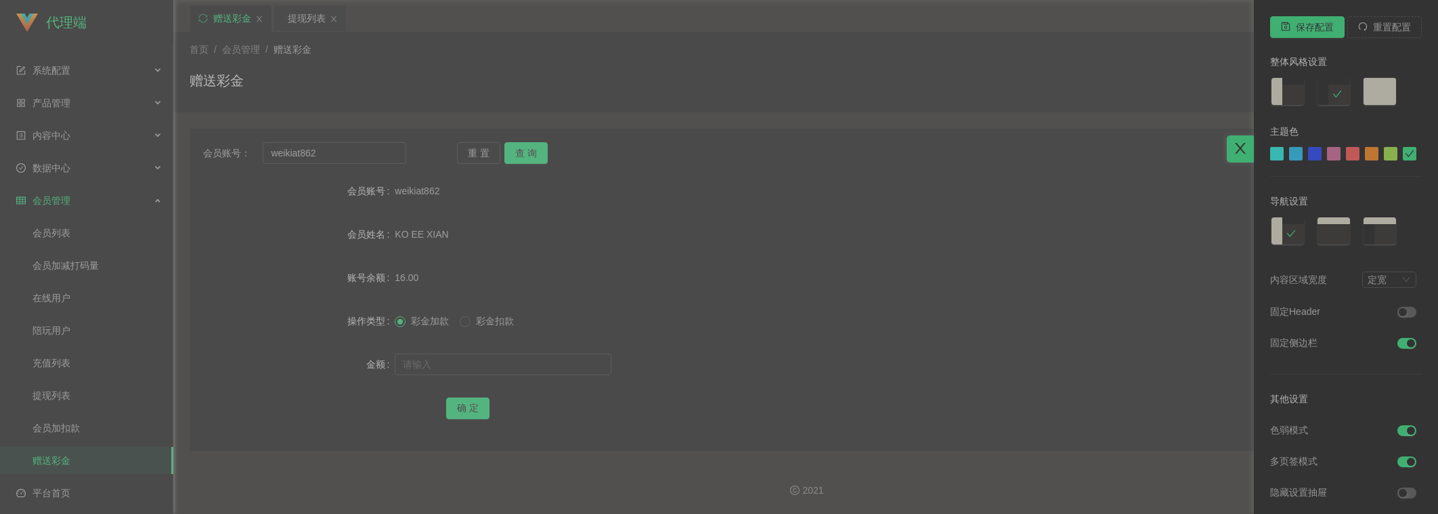
click at [1180, 211] on div at bounding box center [719, 257] width 1438 height 514
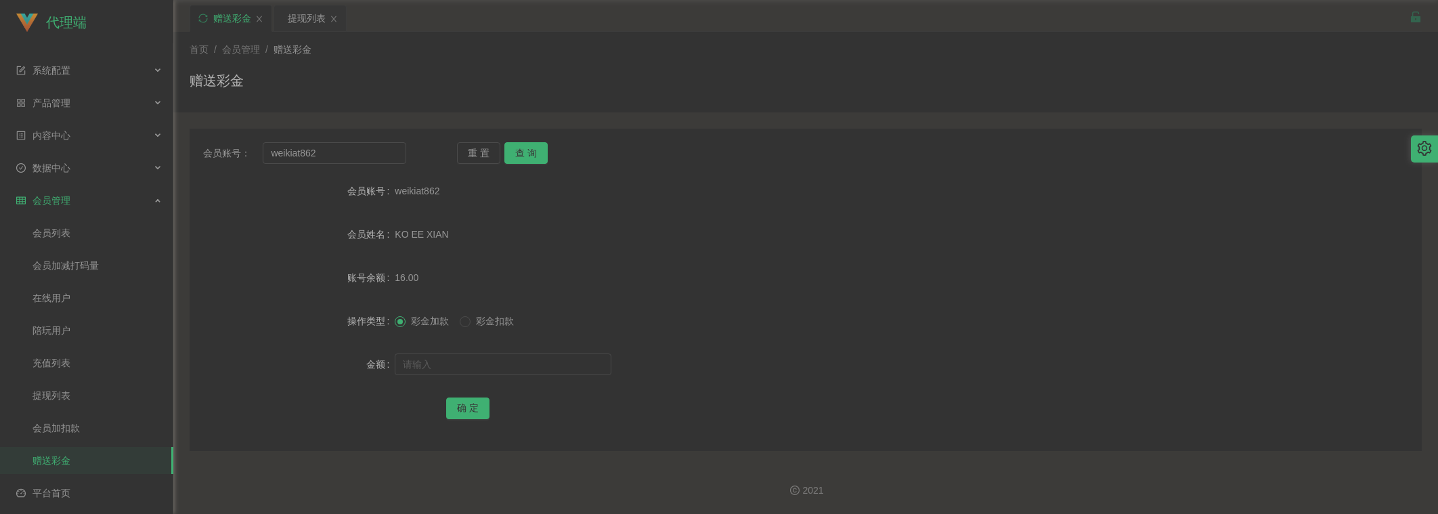
drag, startPoint x: 396, startPoint y: 279, endPoint x: 430, endPoint y: 280, distance: 34.5
click at [430, 280] on div "16.00" at bounding box center [754, 277] width 719 height 27
click at [412, 272] on span "16.00" at bounding box center [407, 277] width 24 height 11
click at [403, 272] on span "16.00" at bounding box center [407, 277] width 24 height 11
click at [1334, 139] on div at bounding box center [1423, 148] width 27 height 27
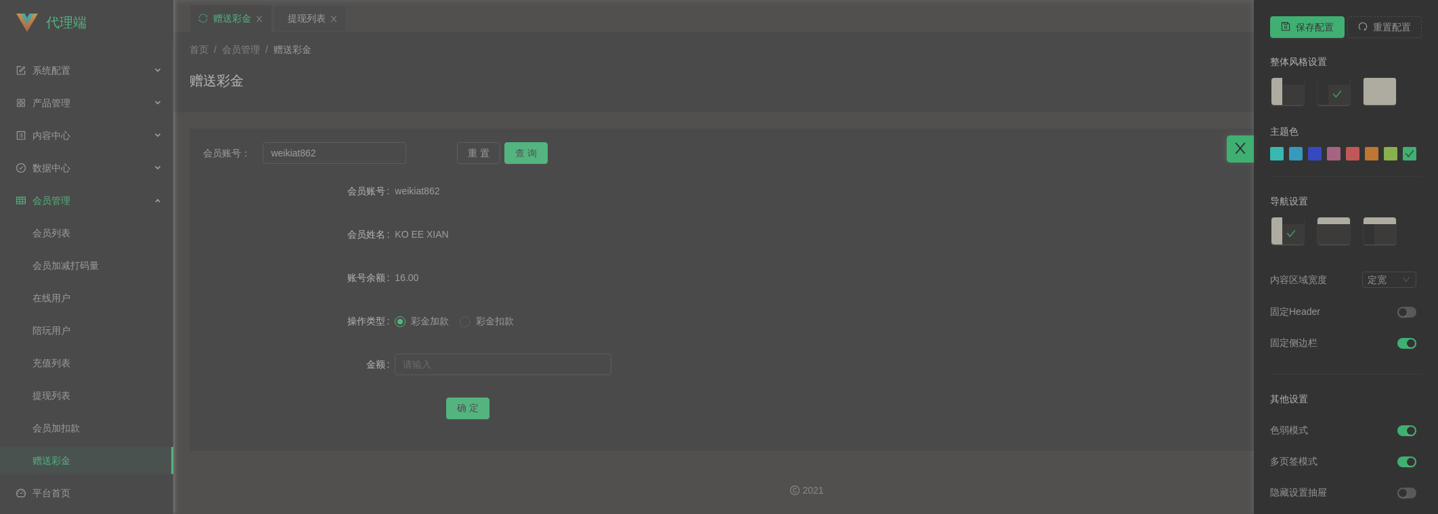
click at [1334, 428] on li at bounding box center [1409, 429] width 24 height 15
click at [1334, 425] on button "button" at bounding box center [1406, 430] width 19 height 11
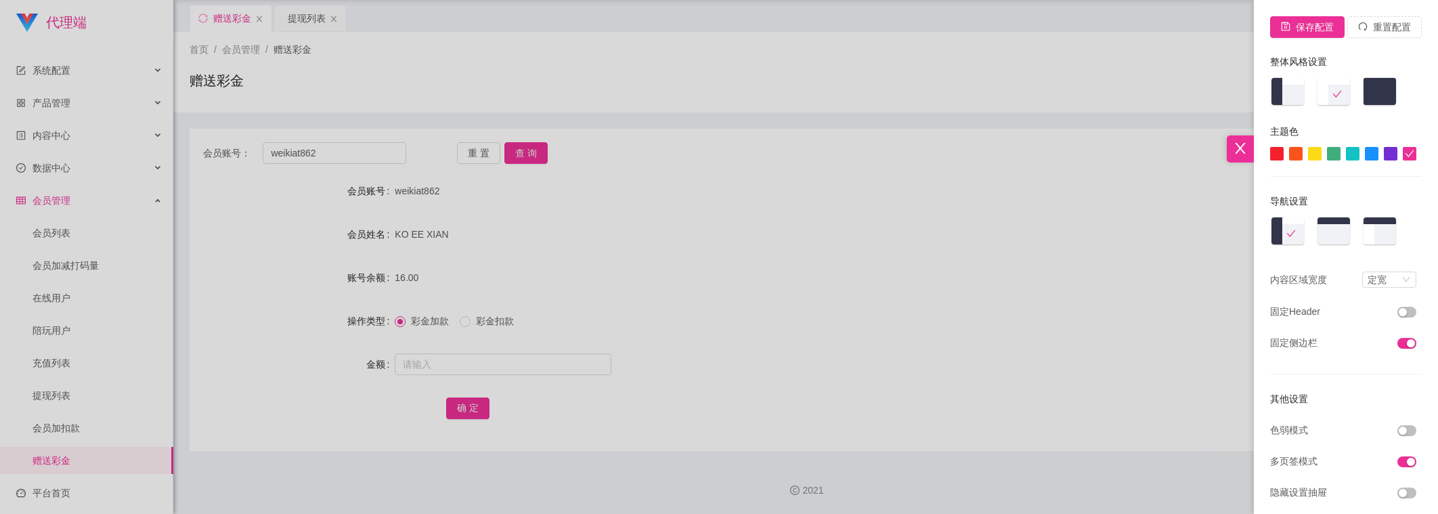
click at [633, 171] on div at bounding box center [719, 257] width 1438 height 514
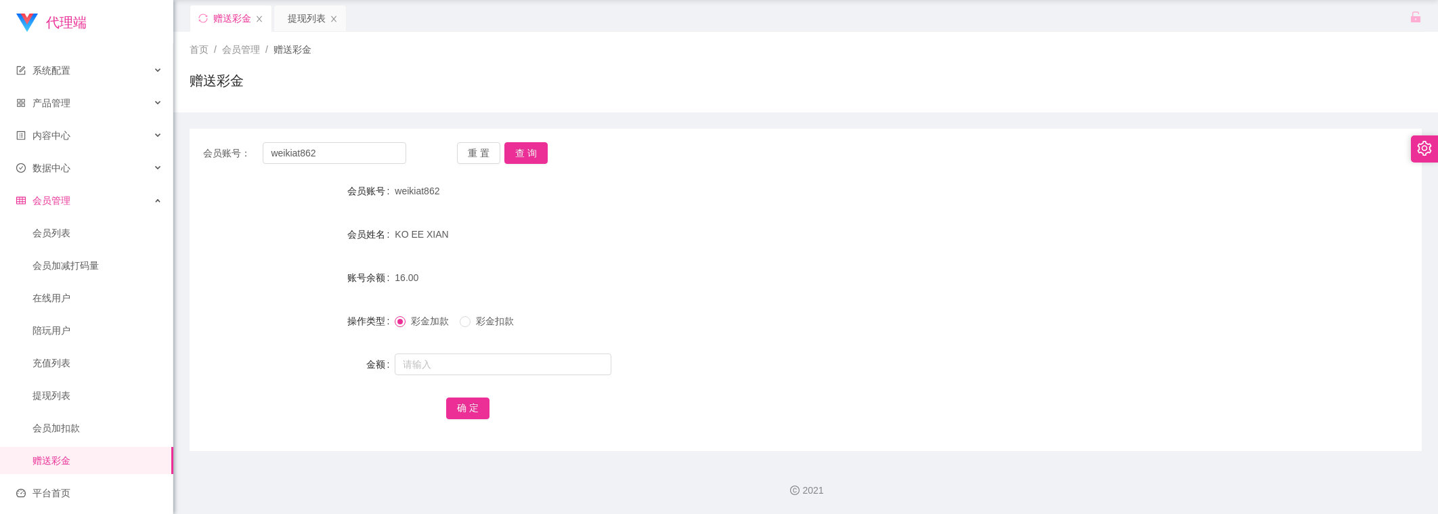
click at [1334, 148] on div at bounding box center [1423, 148] width 27 height 27
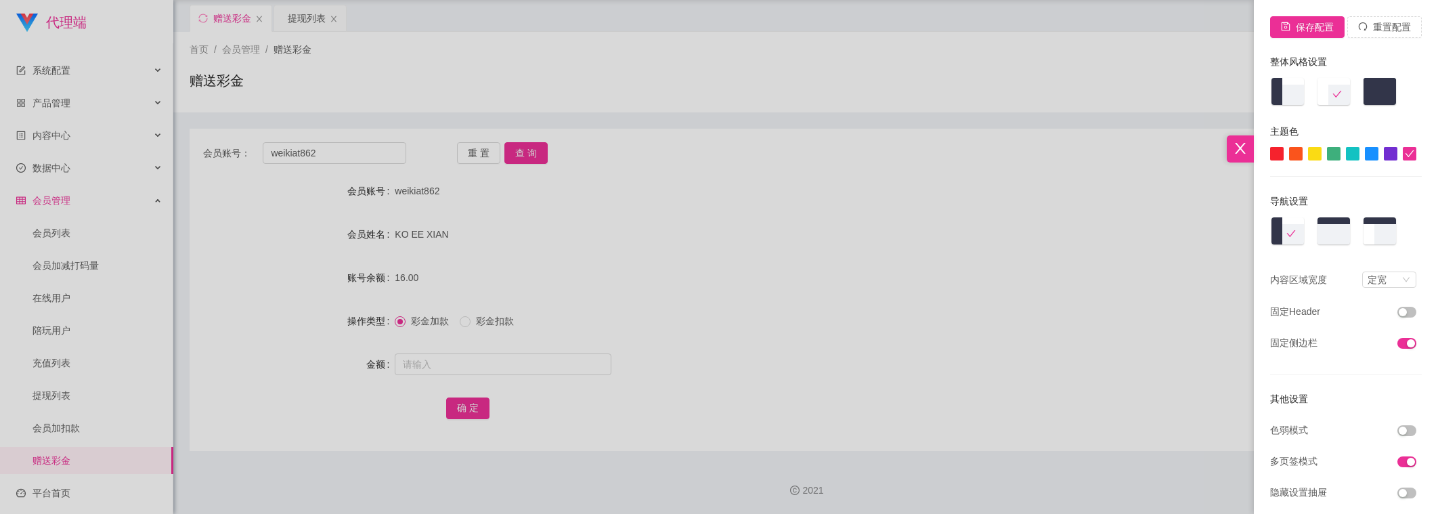
click at [1334, 155] on div at bounding box center [1352, 154] width 14 height 14
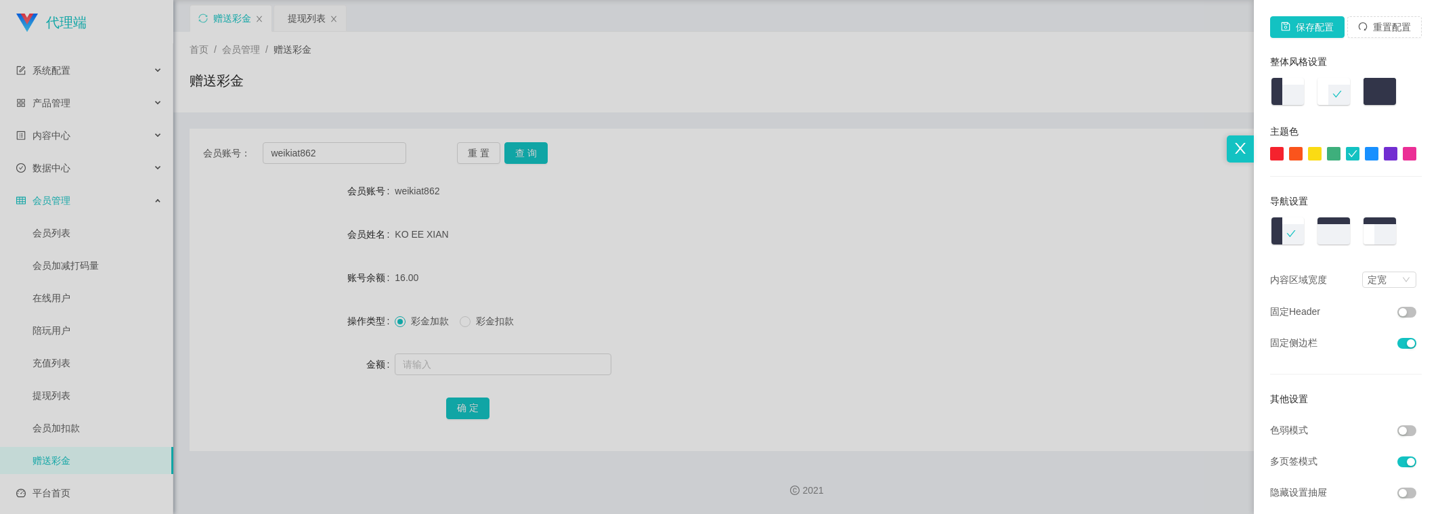
click at [1327, 153] on div at bounding box center [1334, 154] width 14 height 14
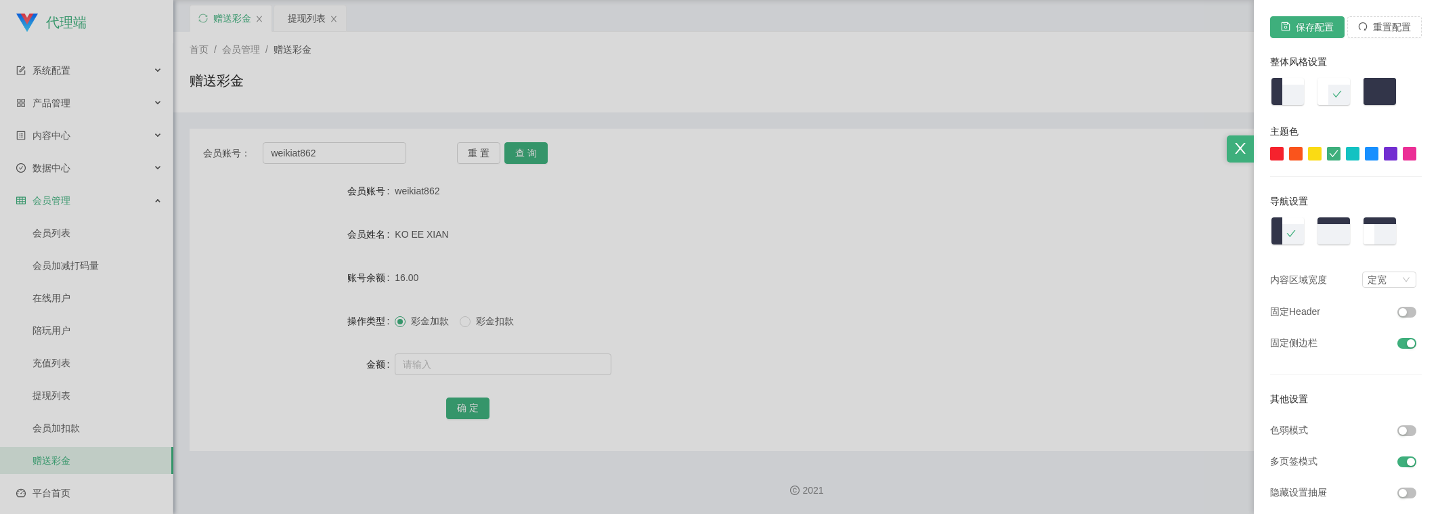
click at [1028, 110] on div at bounding box center [719, 257] width 1438 height 514
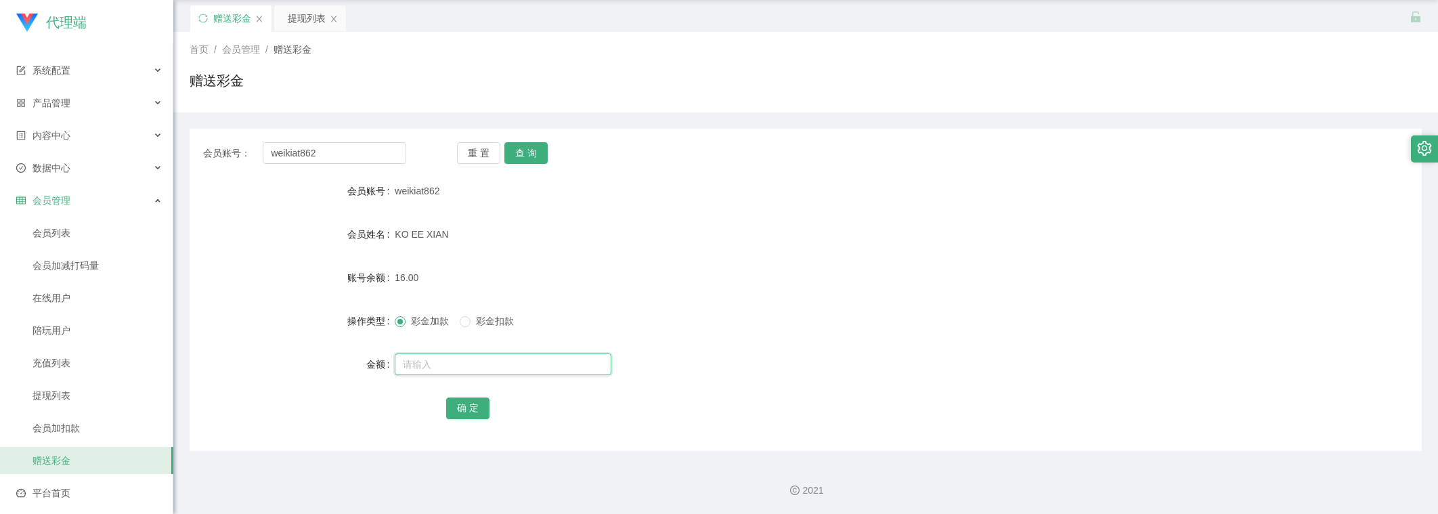
click at [447, 360] on input "text" at bounding box center [503, 364] width 217 height 22
paste input "90144410"
type input "90144410"
click at [359, 154] on input "weikiat862" at bounding box center [334, 153] width 143 height 22
paste input "90144410"
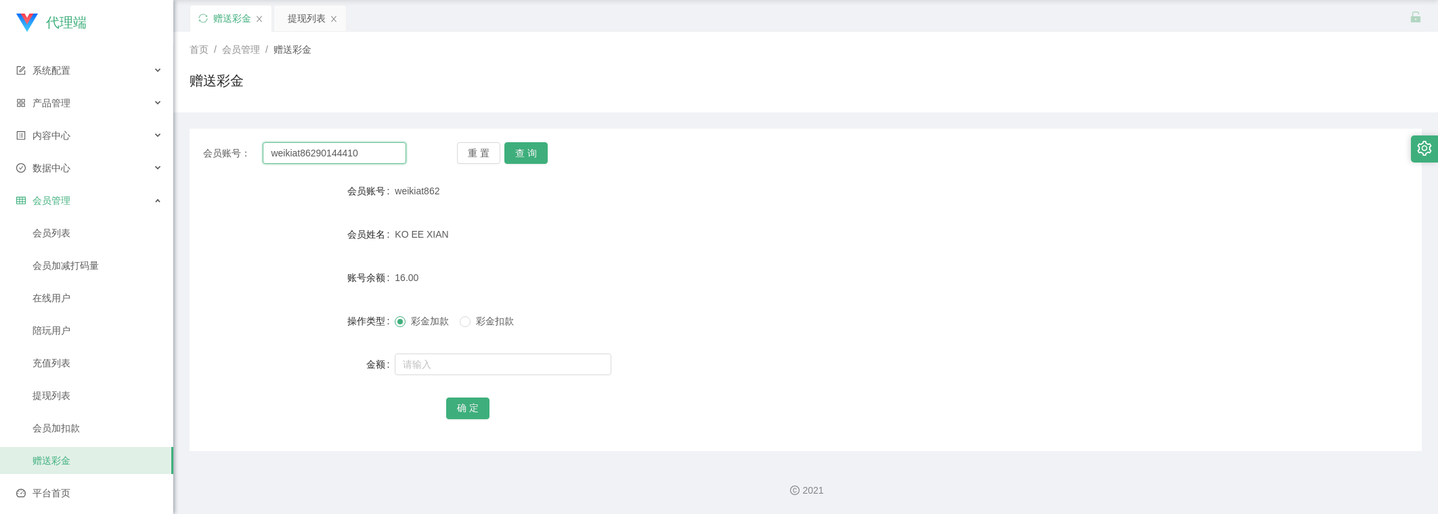
click at [360, 152] on input "weikiat86290144410" at bounding box center [334, 153] width 143 height 22
paste input "text"
type input "90144410"
click at [518, 154] on button "查 询" at bounding box center [525, 153] width 43 height 22
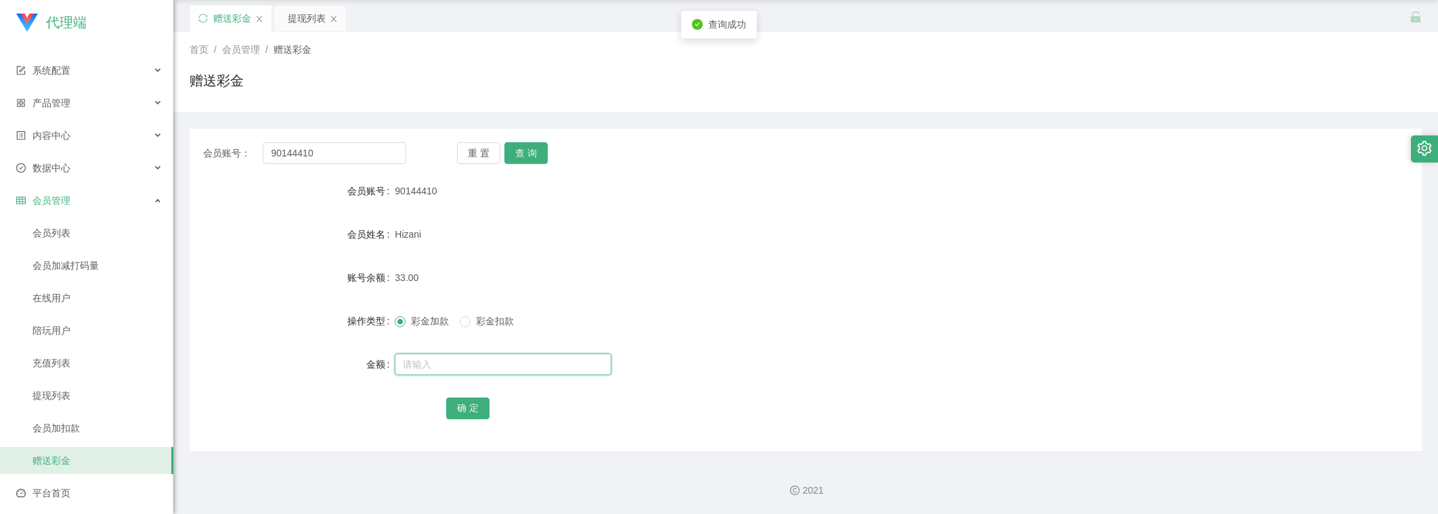
click at [432, 359] on input "text" at bounding box center [503, 364] width 217 height 22
type input "8"
click at [478, 418] on button "确 定" at bounding box center [467, 408] width 43 height 22
click at [349, 143] on input "90144410" at bounding box center [334, 153] width 143 height 22
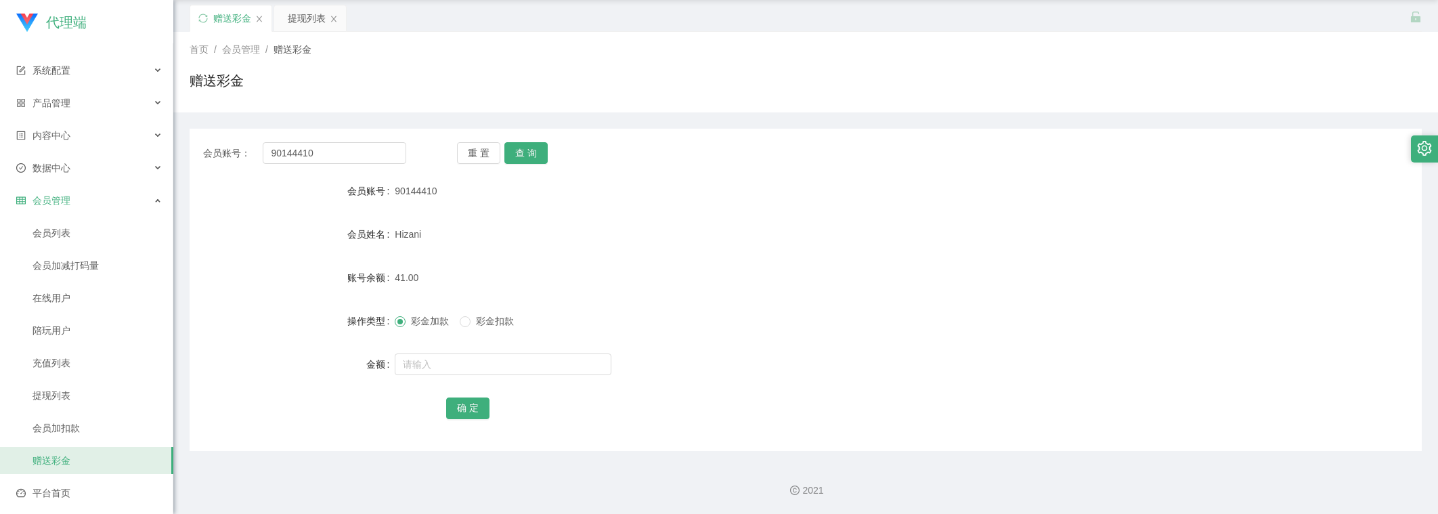
click at [514, 165] on div "会员账号： 90144410 重 置 查 询 会员账号 90144410 会员姓名 Hizani 账号余额 41.00 操作类型 彩金加款 彩金扣款 金额 确…" at bounding box center [806, 290] width 1232 height 322
click at [529, 155] on button "查 询" at bounding box center [525, 153] width 43 height 22
click at [296, 22] on div "提现列表" at bounding box center [307, 18] width 38 height 26
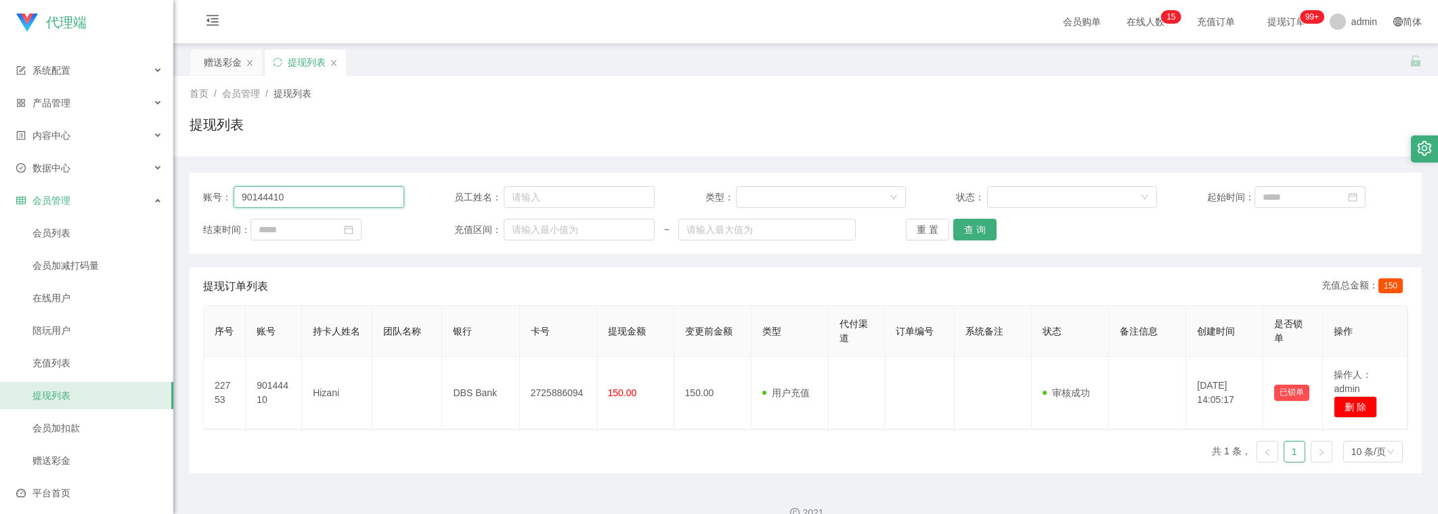
click at [303, 197] on input "90144410" at bounding box center [318, 197] width 171 height 22
click at [969, 217] on div "账号： 90144410 员工姓名： 类型： 状态： 起始时间： 结束时间： 充值区间： ~ 重 置 查 询" at bounding box center [806, 213] width 1232 height 81
drag, startPoint x: 971, startPoint y: 229, endPoint x: 912, endPoint y: 217, distance: 60.1
click at [971, 229] on button "查 询" at bounding box center [974, 230] width 43 height 22
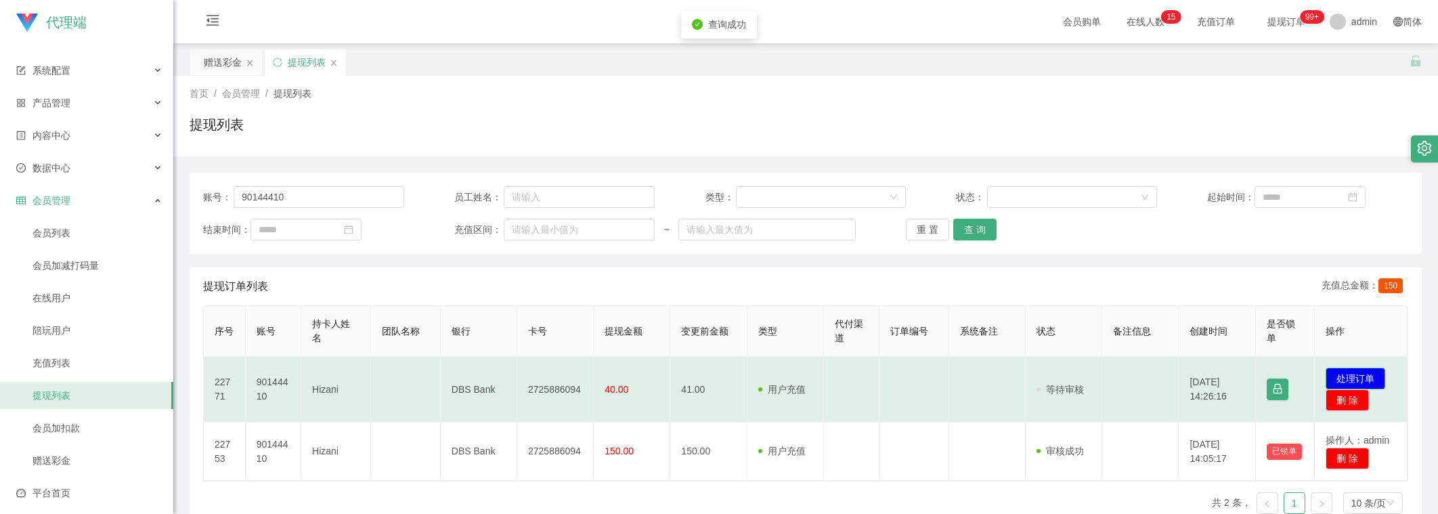
click at [1334, 370] on button "处理订单" at bounding box center [1355, 378] width 60 height 22
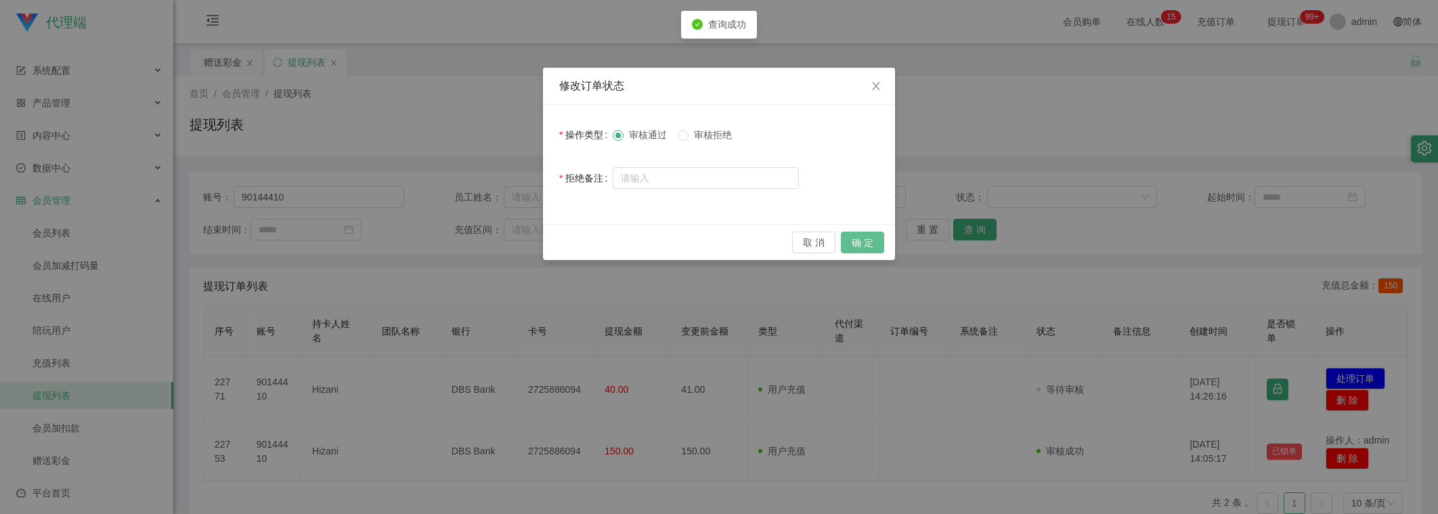
click at [870, 246] on button "确 定" at bounding box center [862, 242] width 43 height 22
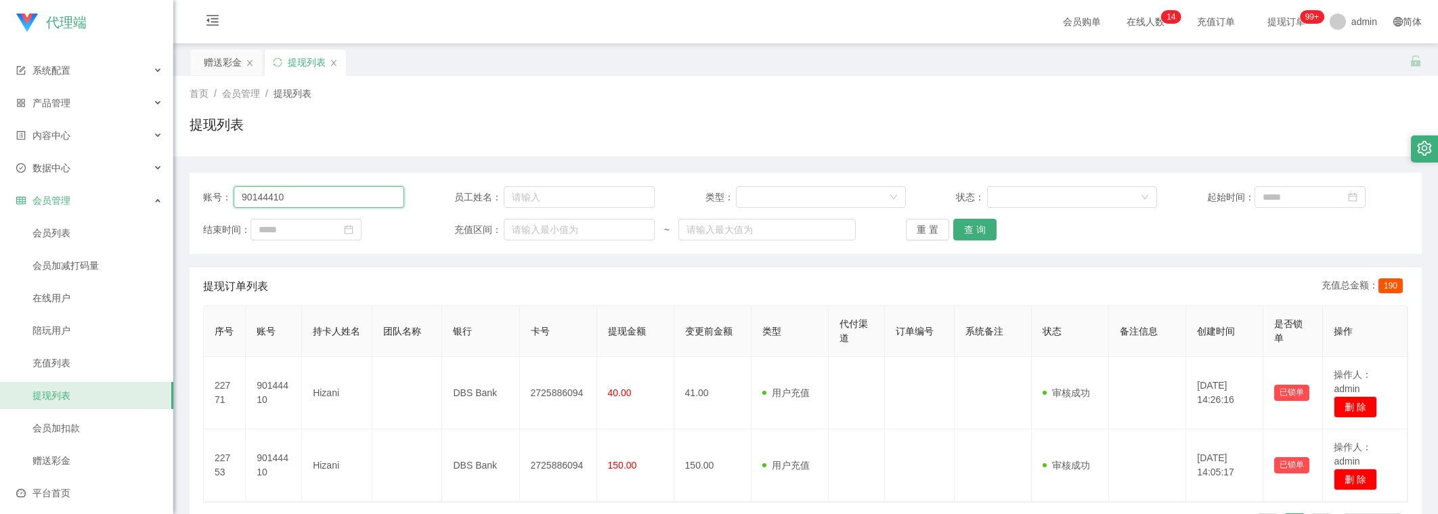
click at [321, 202] on input "90144410" at bounding box center [318, 197] width 171 height 22
paste input "sskk1122"
type input "sskk1122"
click at [987, 227] on button "查 询" at bounding box center [974, 230] width 43 height 22
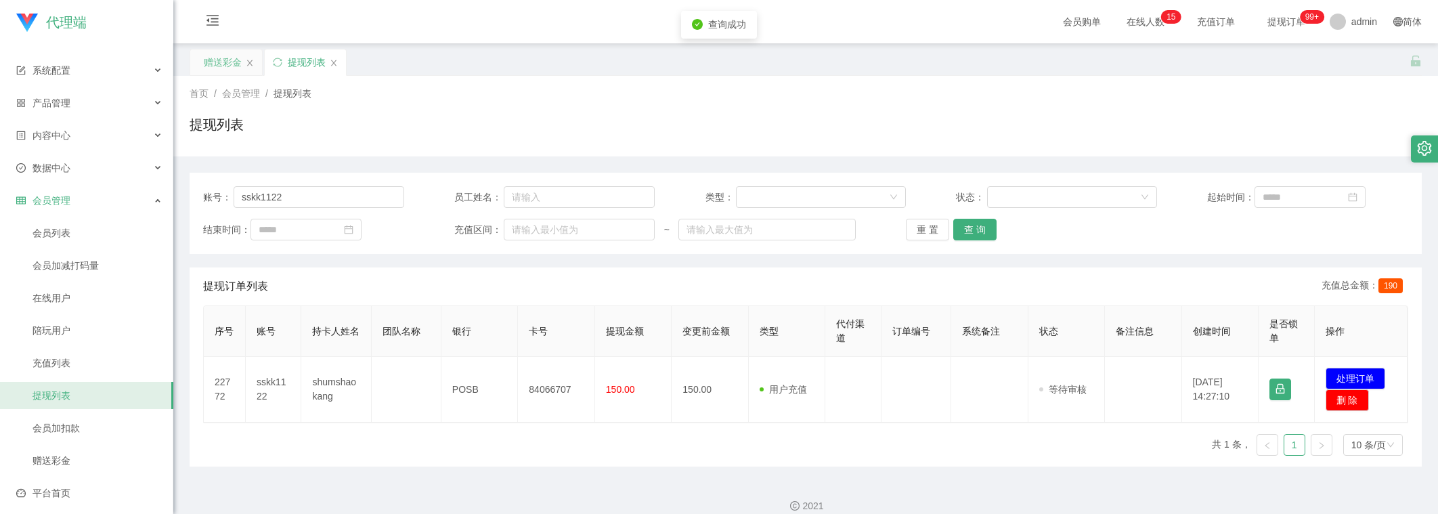
click at [209, 63] on div "赠送彩金" at bounding box center [223, 62] width 38 height 26
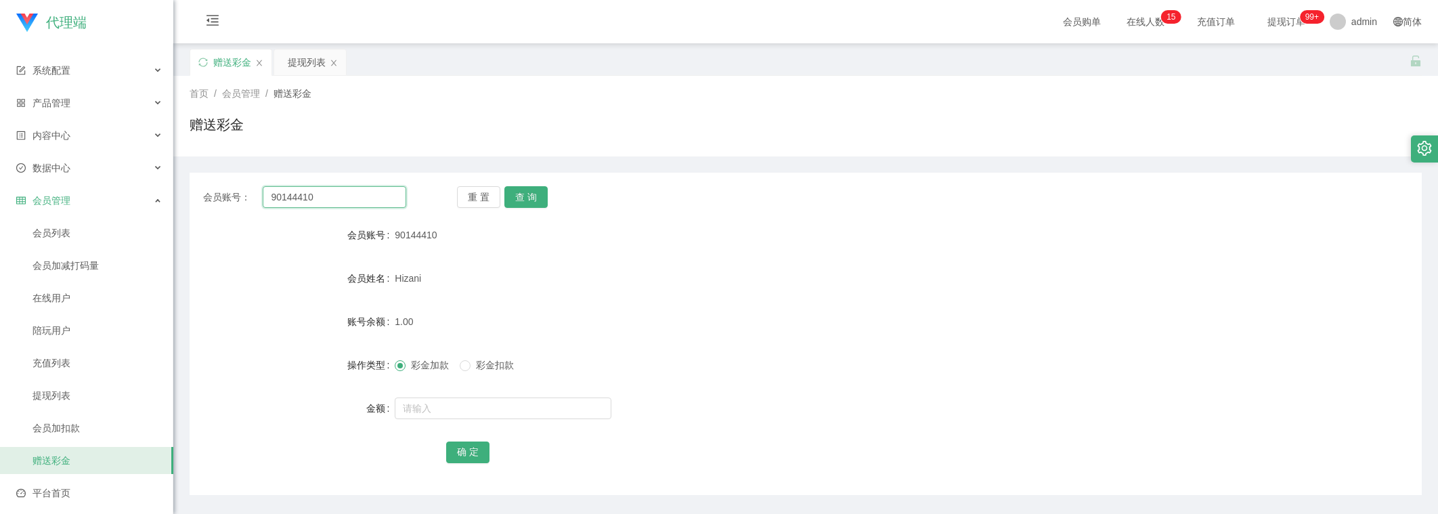
click at [335, 194] on input "90144410" at bounding box center [334, 197] width 143 height 22
drag, startPoint x: 335, startPoint y: 194, endPoint x: 510, endPoint y: 192, distance: 175.3
click at [335, 196] on input "90144410" at bounding box center [334, 197] width 143 height 22
paste input "sskk1122"
type input "sskk1122"
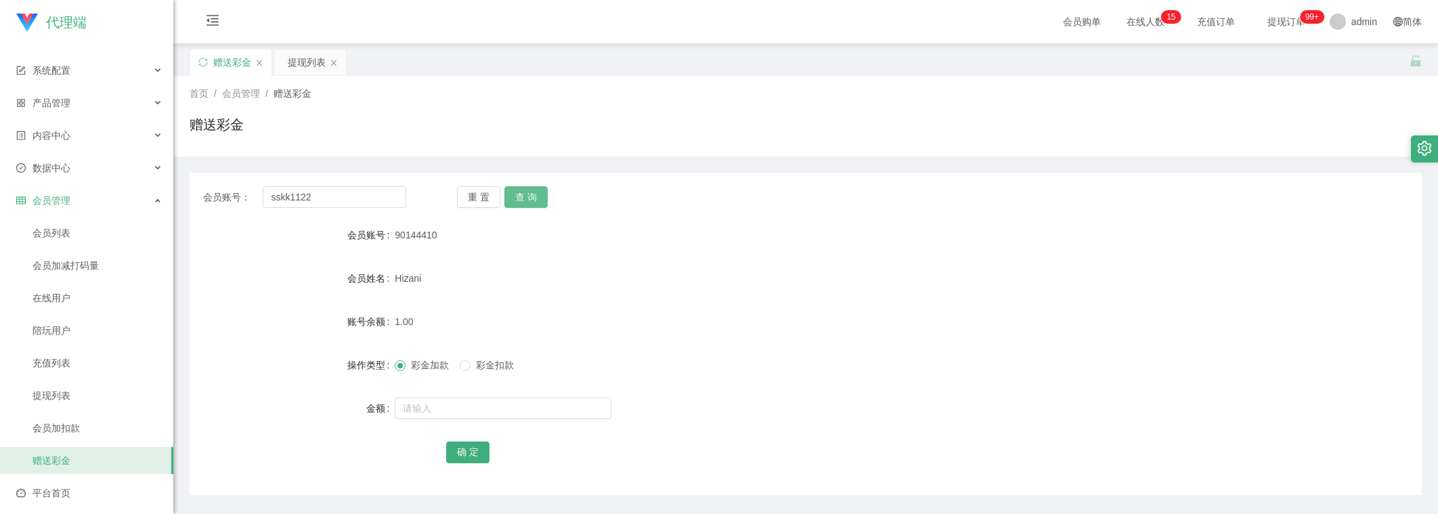
click at [543, 190] on button "查 询" at bounding box center [525, 197] width 43 height 22
click at [284, 62] on div "提现列表" at bounding box center [310, 62] width 72 height 26
drag, startPoint x: 313, startPoint y: 63, endPoint x: 317, endPoint y: 74, distance: 11.3
click at [311, 66] on div "提现列表" at bounding box center [307, 62] width 38 height 26
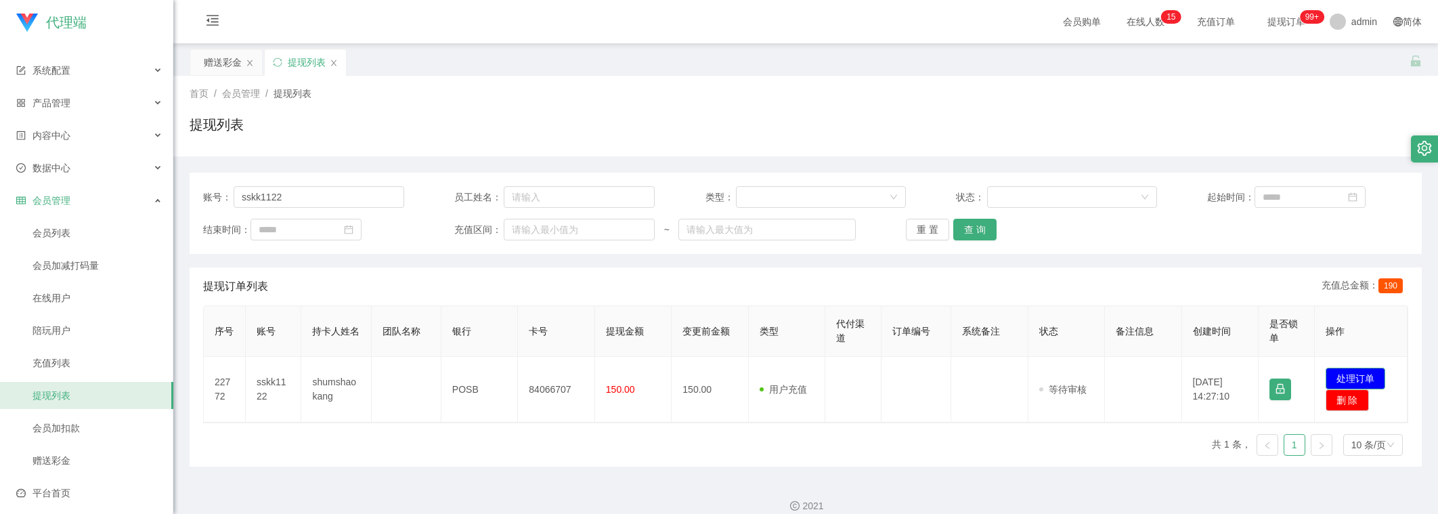
click at [1334, 380] on button "处理订单" at bounding box center [1355, 378] width 60 height 22
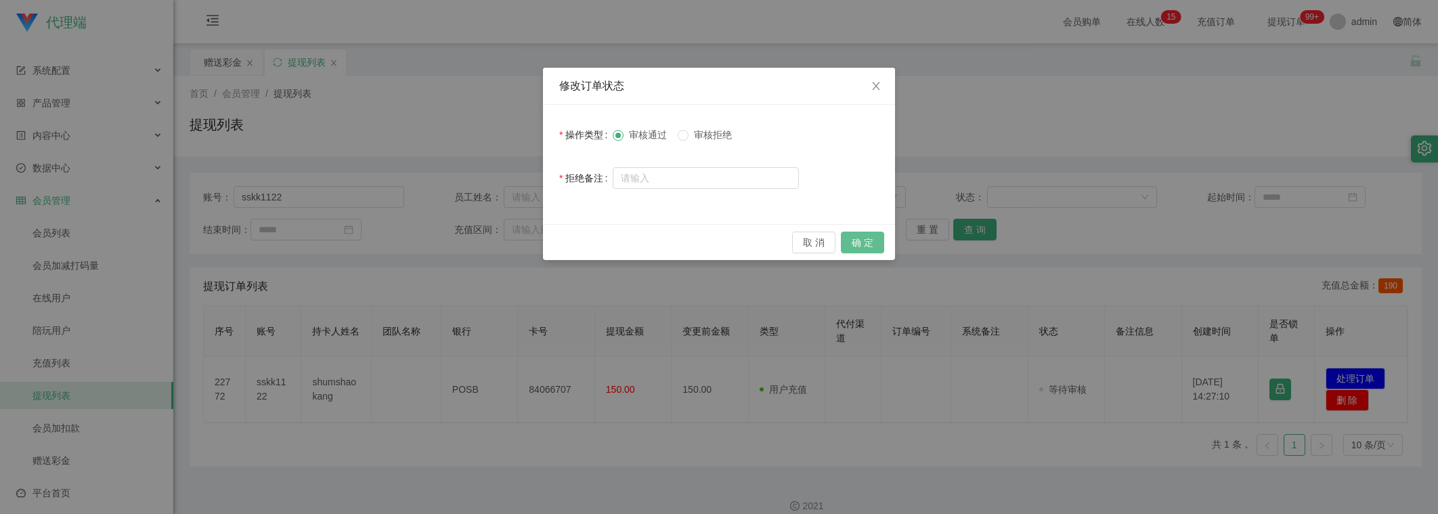
click at [853, 233] on button "确 定" at bounding box center [862, 242] width 43 height 22
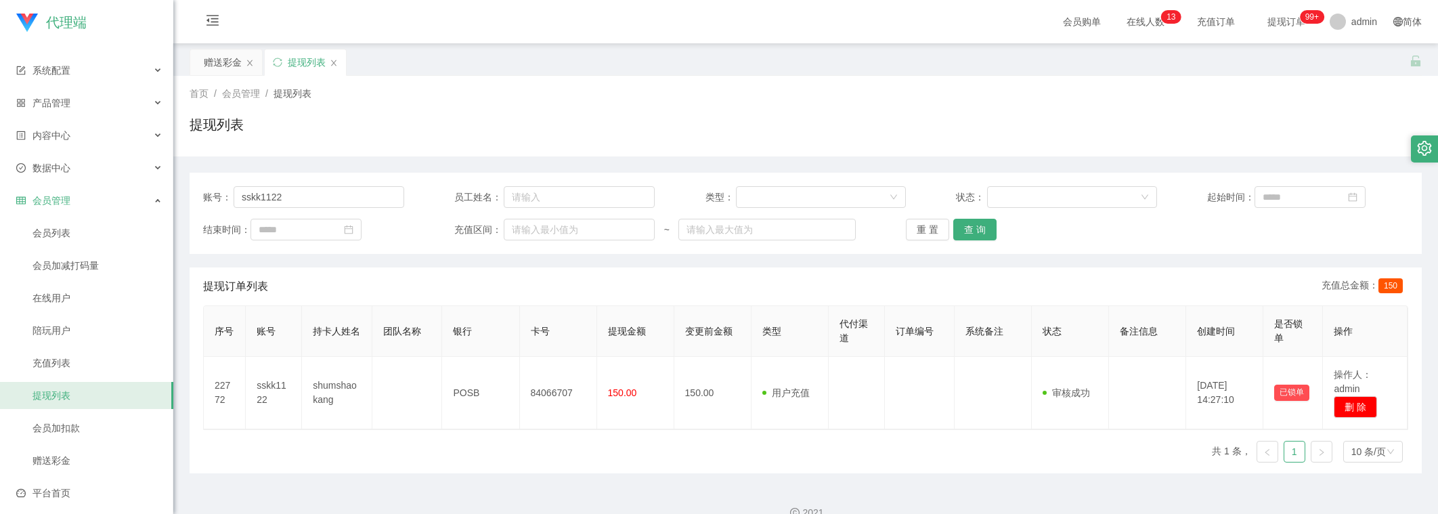
click at [627, 491] on div "2021" at bounding box center [805, 504] width 1264 height 63
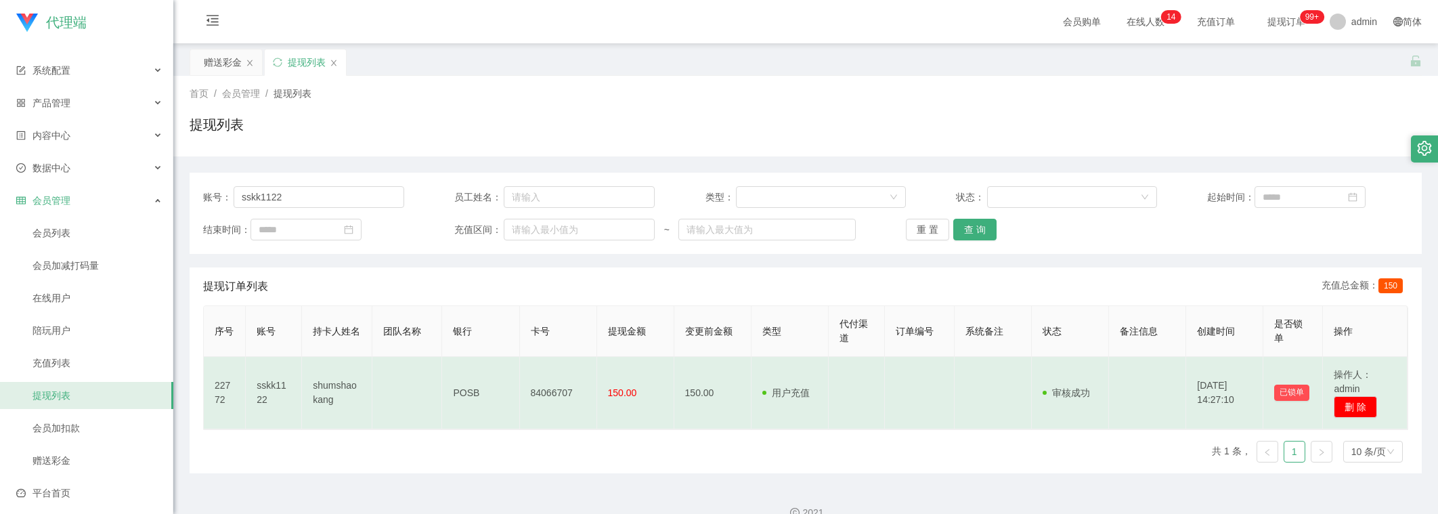
drag, startPoint x: 402, startPoint y: 510, endPoint x: 475, endPoint y: 425, distance: 112.3
click at [475, 425] on td "POSB" at bounding box center [480, 393] width 77 height 72
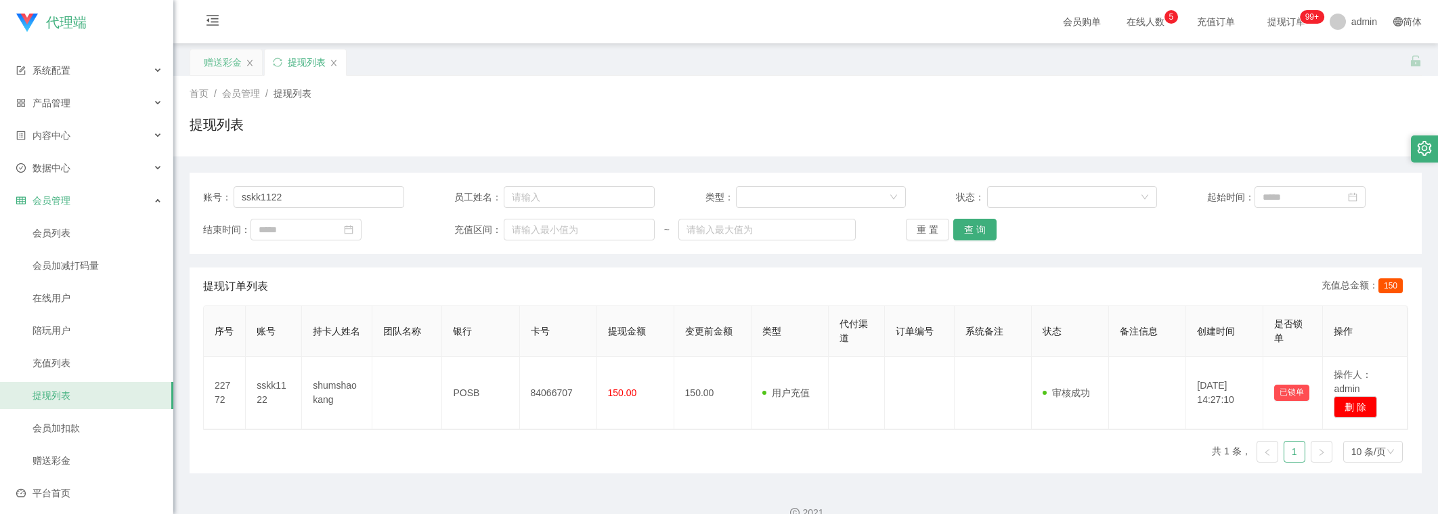
click at [214, 49] on div "赠送彩金" at bounding box center [223, 62] width 38 height 26
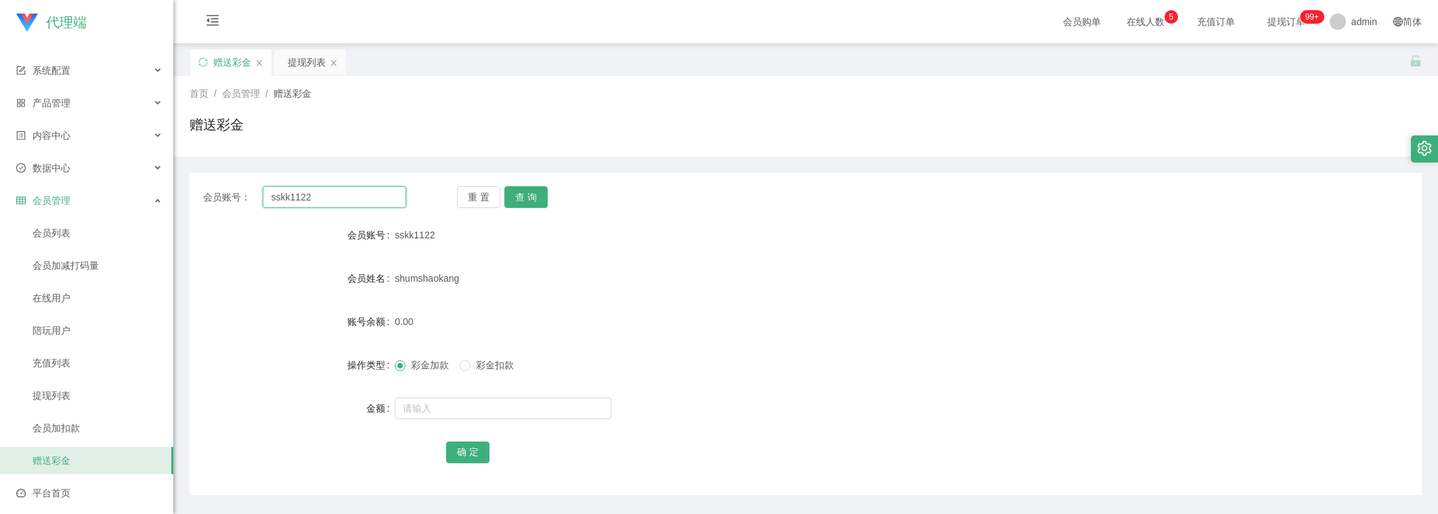
click at [324, 200] on input "sskk1122" at bounding box center [334, 197] width 143 height 22
paste input "90144410"
type input "90144410"
click at [536, 200] on button "查 询" at bounding box center [525, 197] width 43 height 22
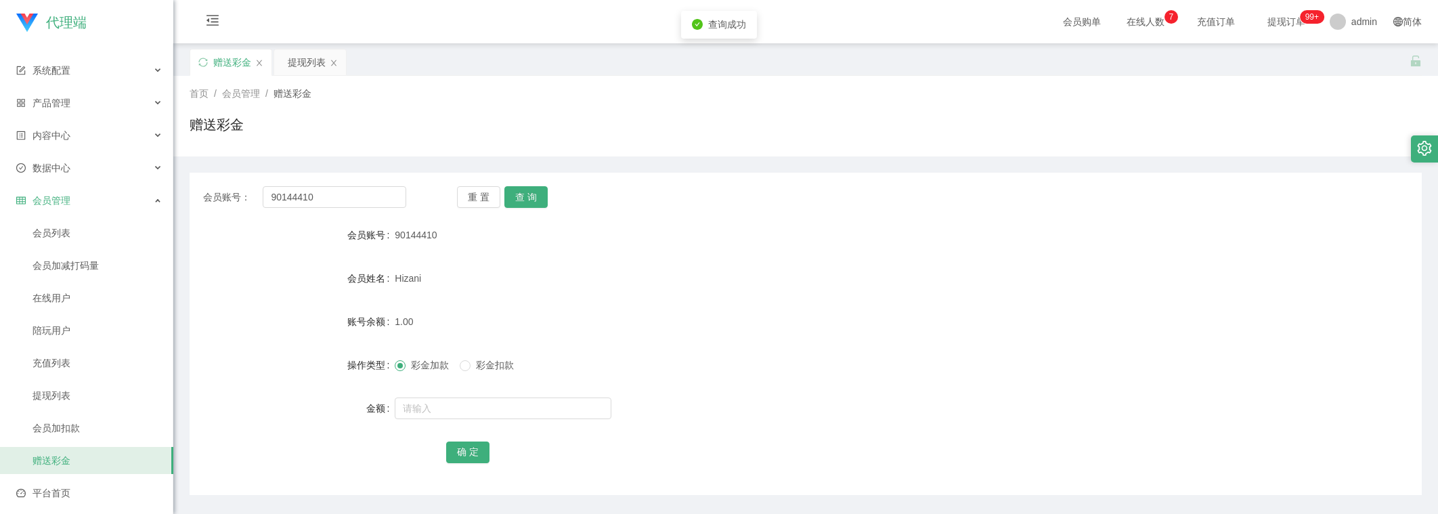
click at [453, 433] on form "会员账号 90144410 会员姓名 Hizani 账号余额 1.00 操作类型 彩金加款 彩金扣款 金额 确 定" at bounding box center [806, 343] width 1232 height 244
click at [472, 399] on input "text" at bounding box center [503, 408] width 217 height 22
type input "8"
click at [477, 447] on button "确 定" at bounding box center [467, 452] width 43 height 22
click at [341, 207] on input "90144410" at bounding box center [334, 197] width 143 height 22
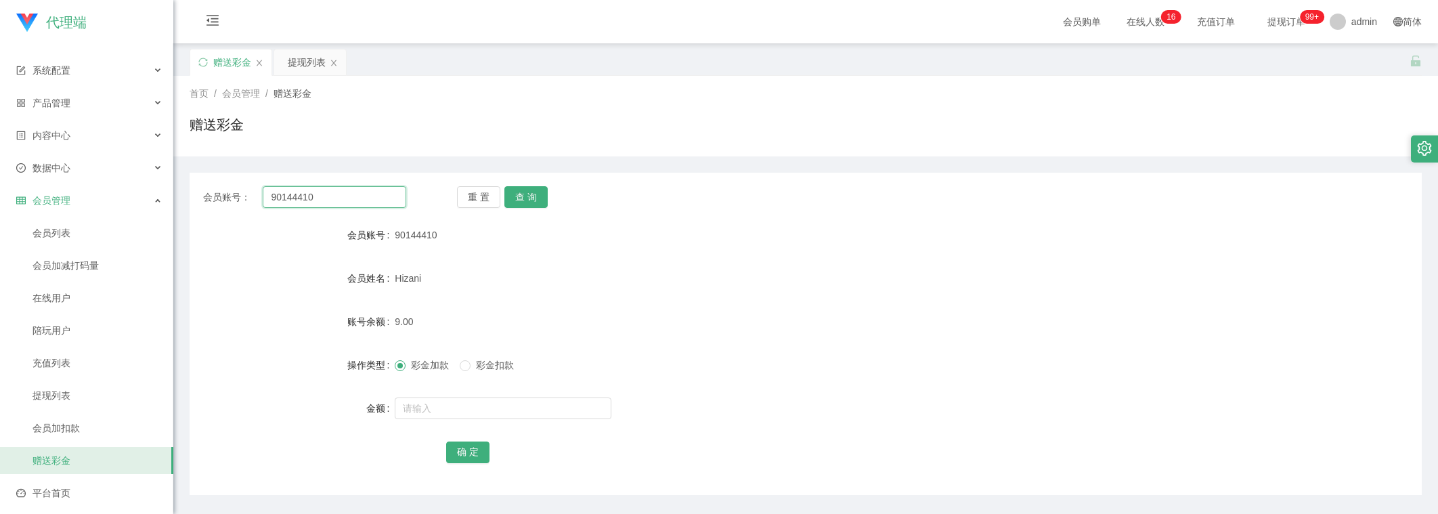
drag, startPoint x: 341, startPoint y: 207, endPoint x: 397, endPoint y: 204, distance: 55.6
click at [343, 208] on div "会员账号： 90144410 重 置 查 询 会员账号 90144410 会员姓名 Hizani 账号余额 9.00 操作类型 彩金加款 彩金扣款 金额 确 定" at bounding box center [806, 334] width 1232 height 322
paste input "sskk1122"
type input "sskk1122"
click at [518, 194] on button "查 询" at bounding box center [525, 197] width 43 height 22
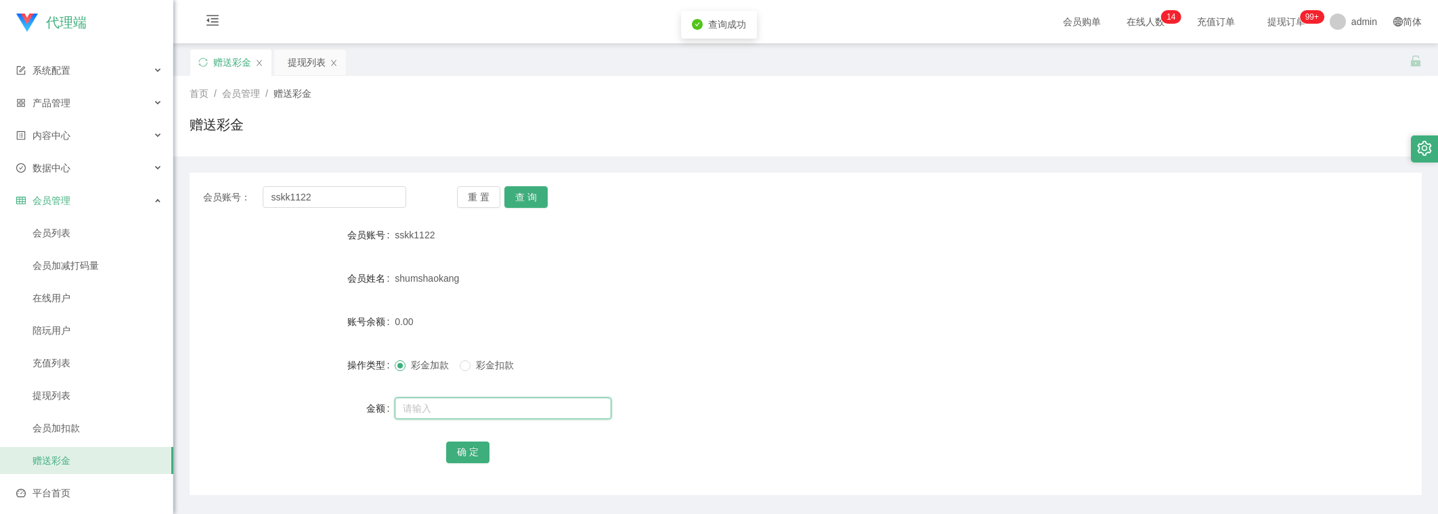
click at [431, 407] on input "text" at bounding box center [503, 408] width 217 height 22
type input "8"
click at [475, 449] on button "确 定" at bounding box center [467, 452] width 43 height 22
